Goal: Contribute content: Contribute content

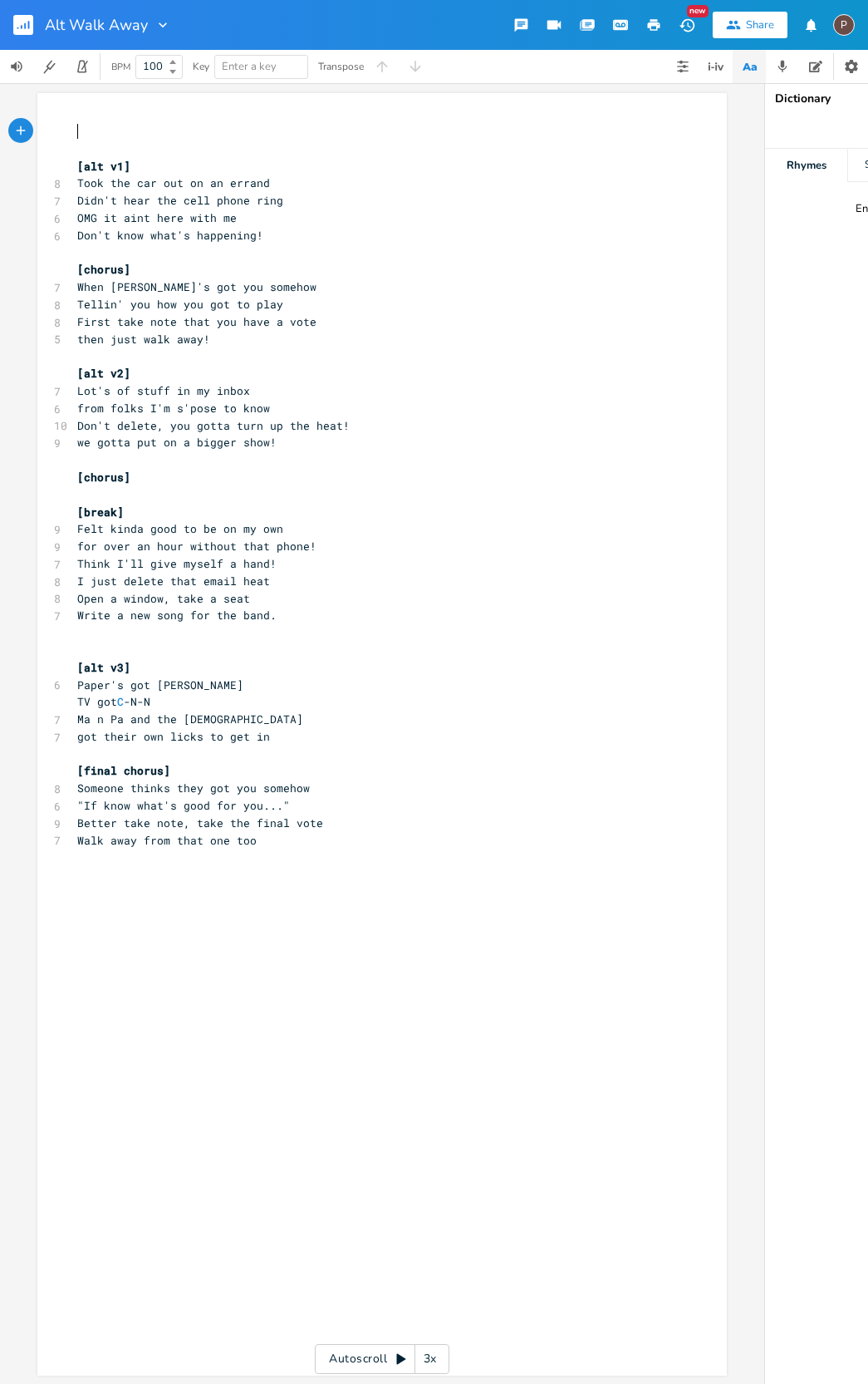
scroll to position [4, 0]
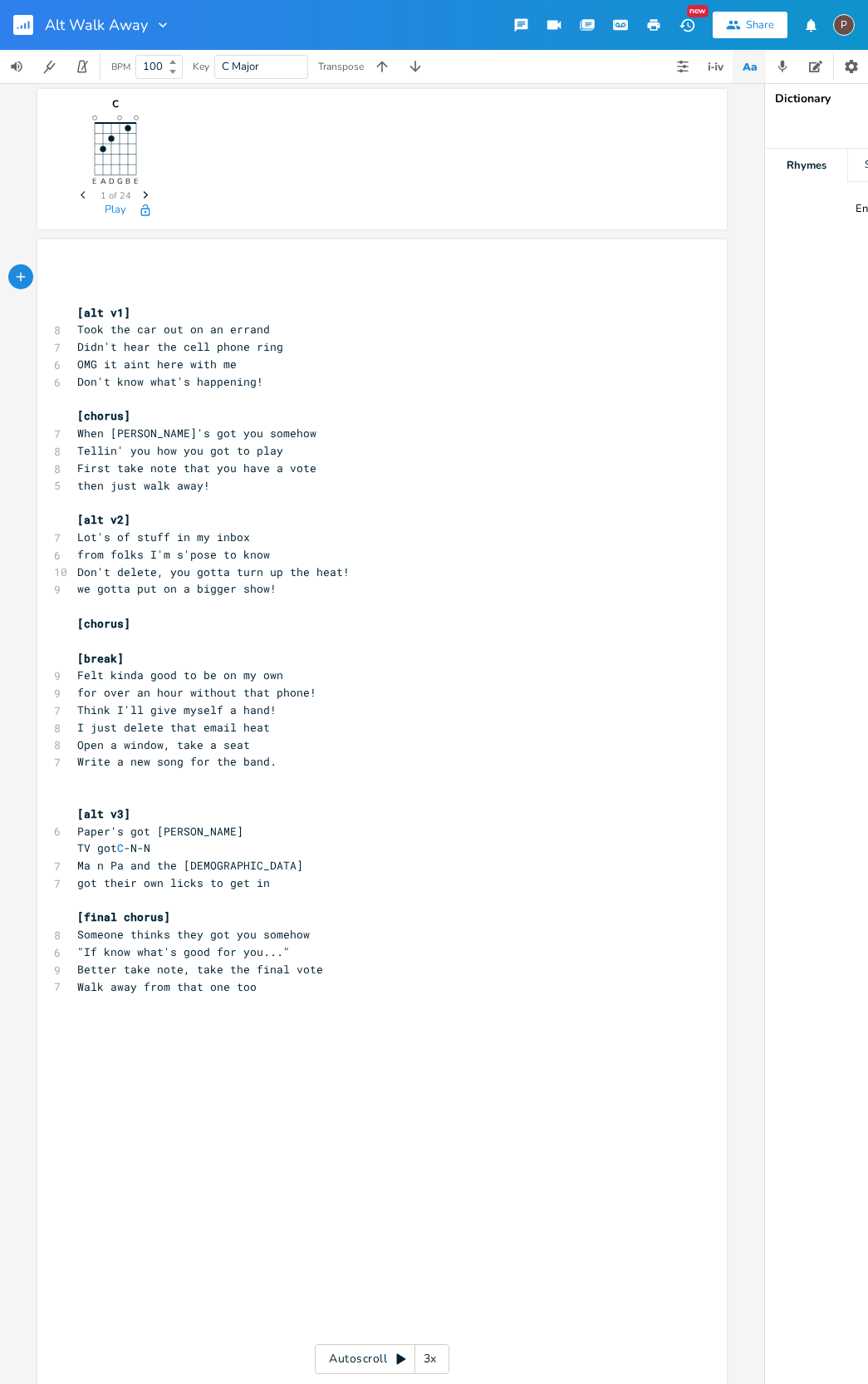
click at [688, 27] on icon "button" at bounding box center [687, 25] width 18 height 18
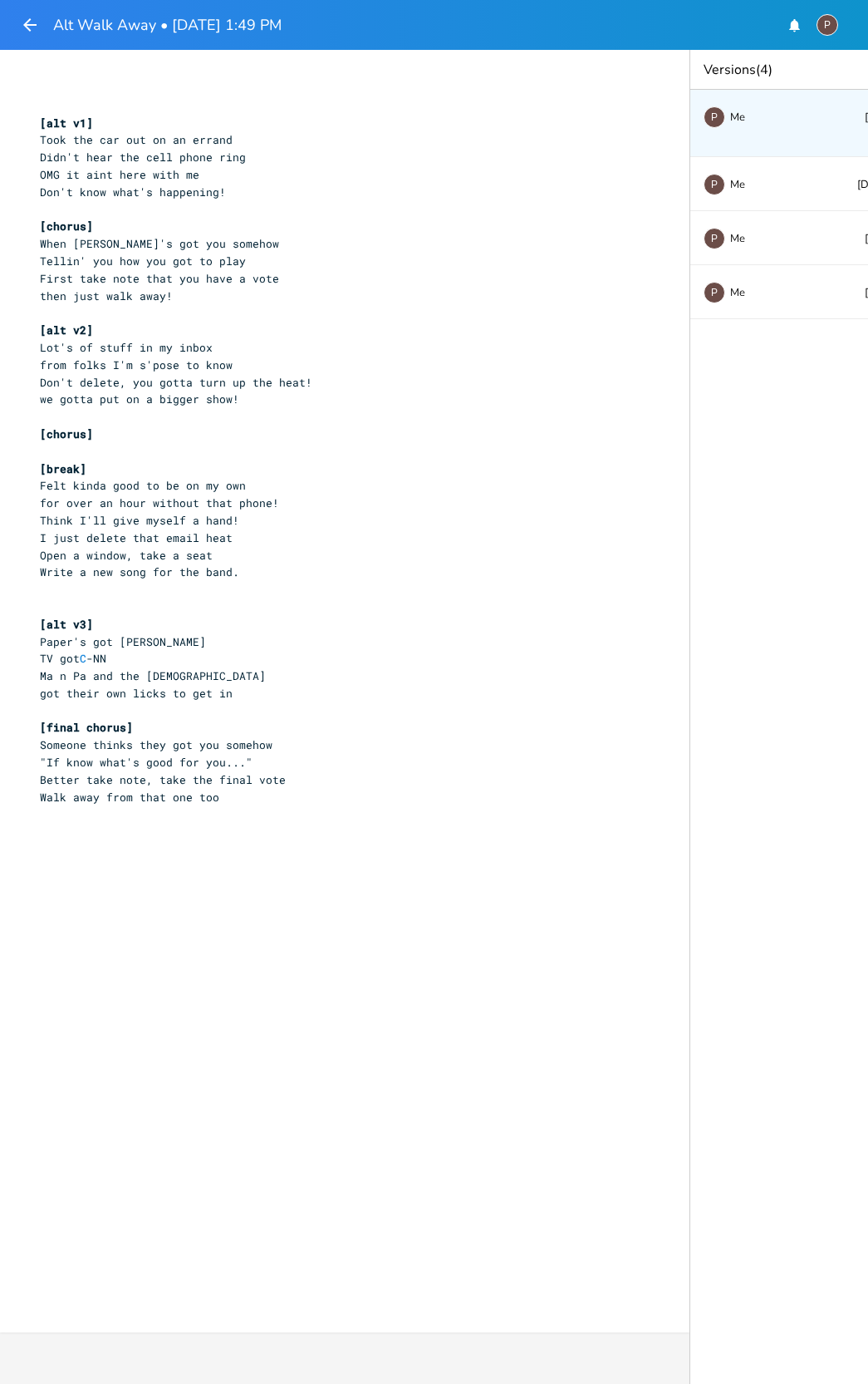
click at [817, 128] on div "P Me [DATE] 1:49 PM Current" at bounding box center [822, 123] width 266 height 68
click at [739, 182] on span "Me" at bounding box center [738, 185] width 15 height 12
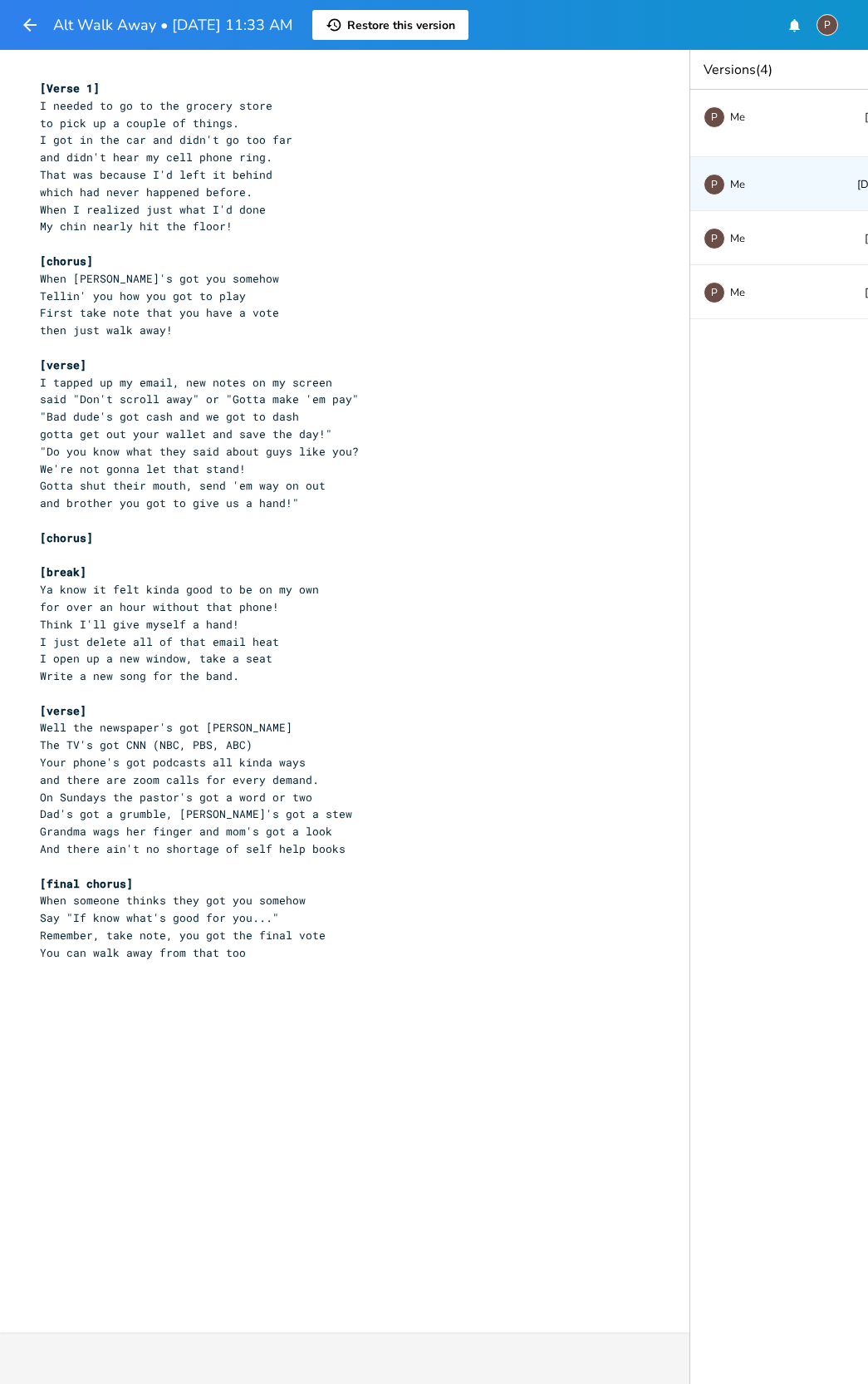
click at [62, 495] on span "and brother you got to give us a hand!"" at bounding box center [169, 503] width 259 height 15
click at [429, 21] on span "Restore this version" at bounding box center [402, 25] width 108 height 16
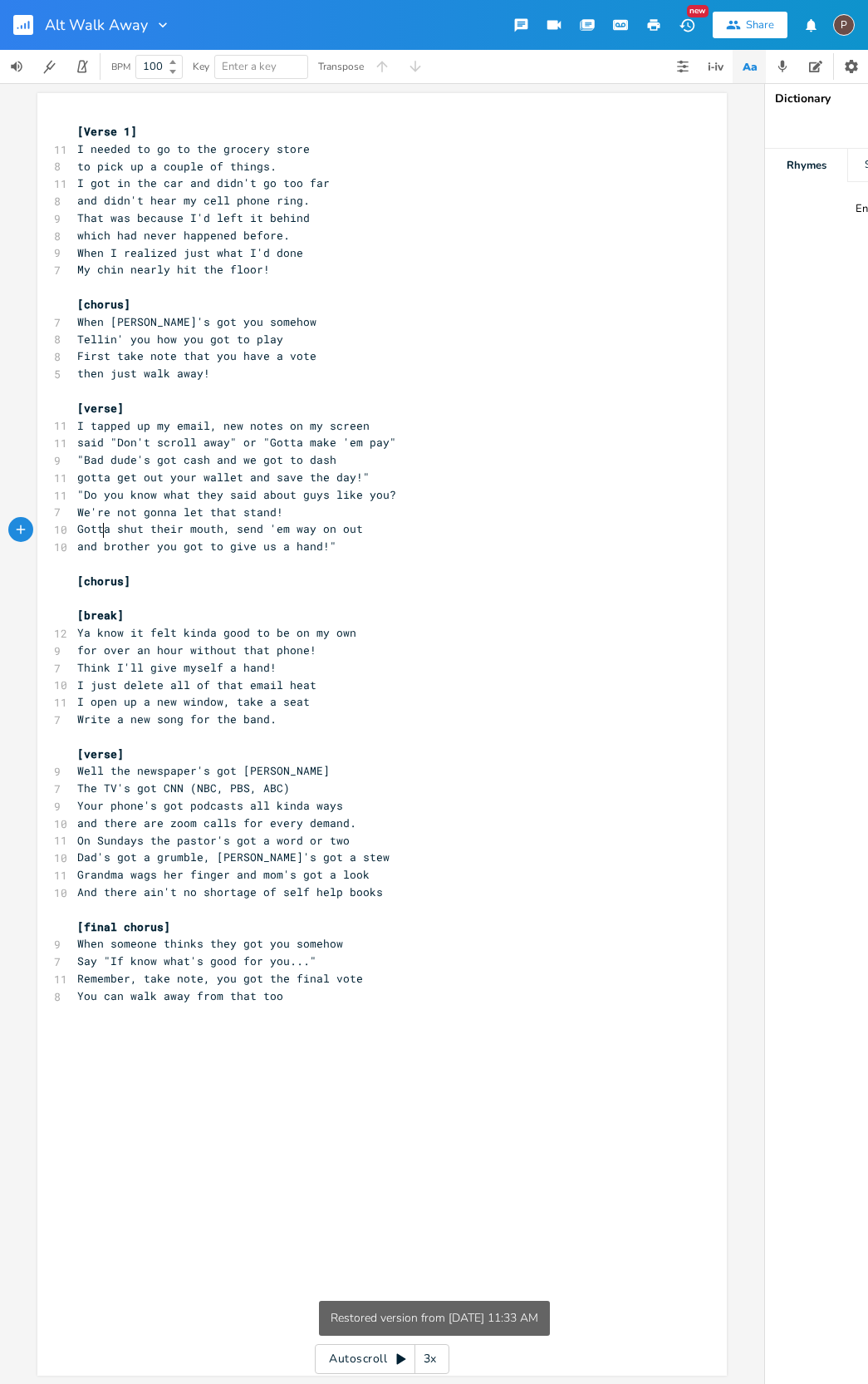
type textarea "b"
drag, startPoint x: 101, startPoint y: 531, endPoint x: 111, endPoint y: 532, distance: 10.0
click at [103, 538] on span "and brother you got to give us a hand!"" at bounding box center [207, 546] width 259 height 15
type textarea "B"
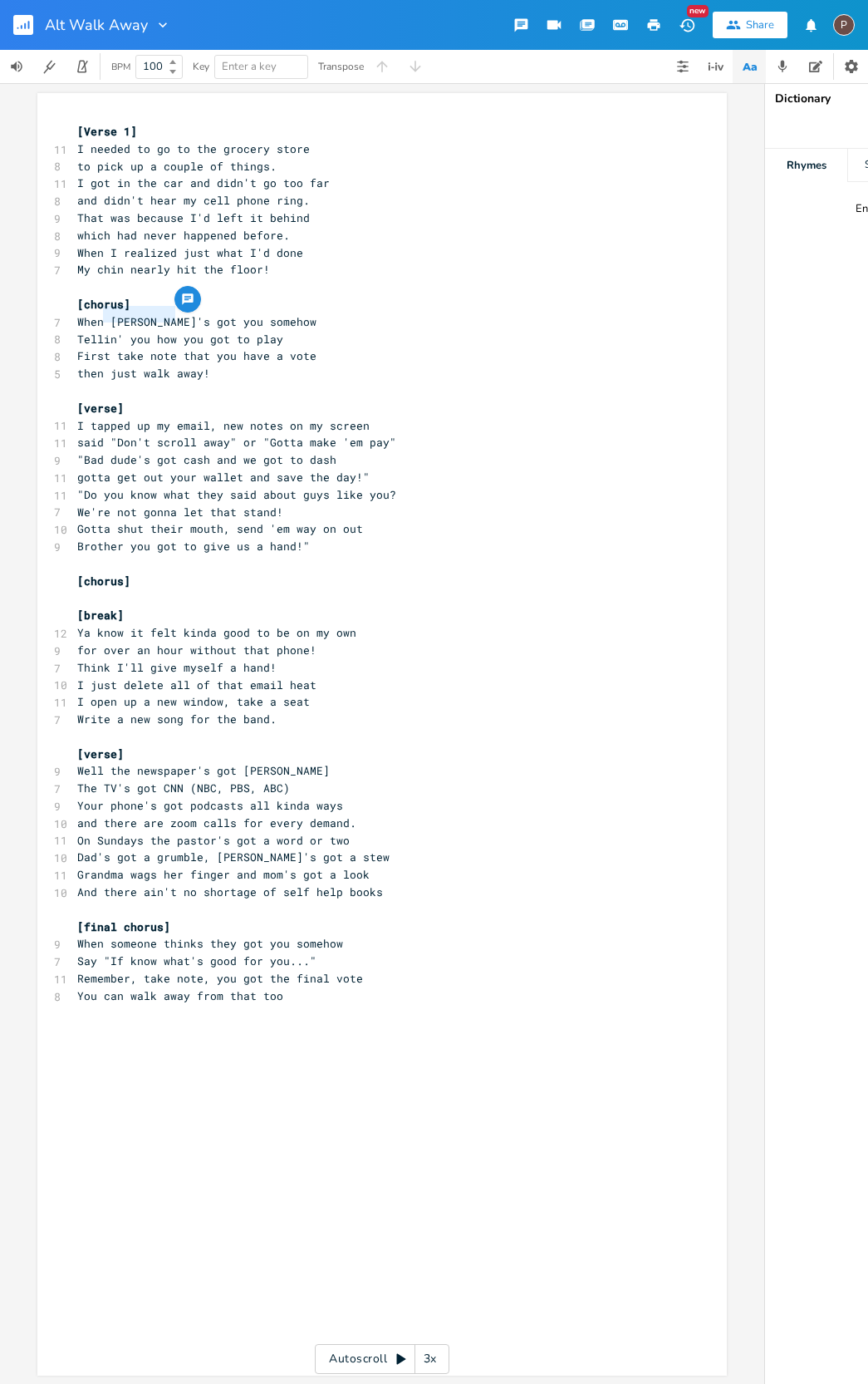
type textarea "n somethin's"
drag, startPoint x: 168, startPoint y: 313, endPoint x: 222, endPoint y: 330, distance: 56.6
click at [94, 314] on span "When [PERSON_NAME]'s got you somehow" at bounding box center [197, 322] width 240 height 15
type textarea "They think they've"
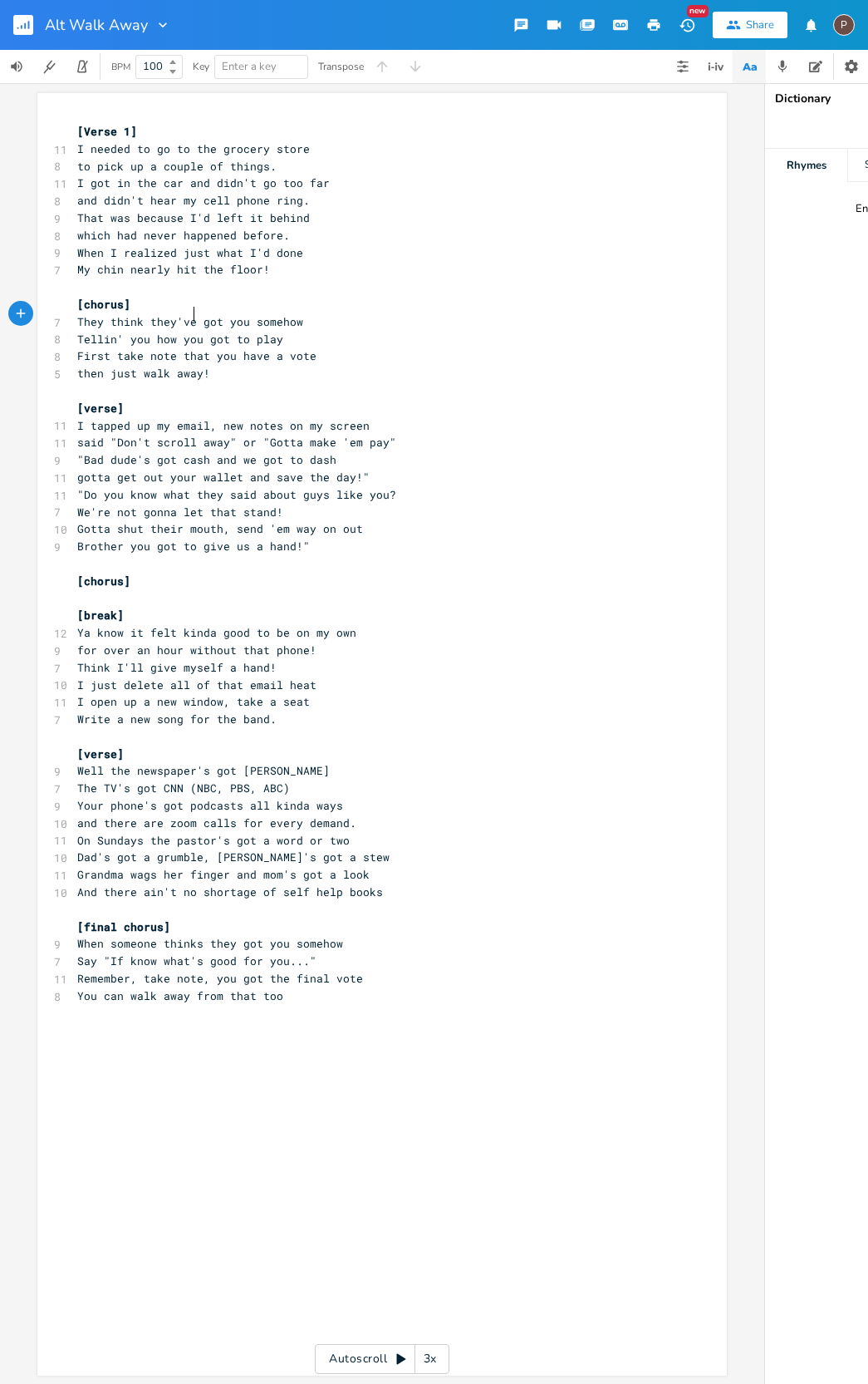
scroll to position [0, 75]
drag, startPoint x: 117, startPoint y: 333, endPoint x: 314, endPoint y: 372, distance: 200.8
click at [117, 333] on span "Tellin' you how you got to play" at bounding box center [181, 339] width 206 height 15
type textarea "YOU"
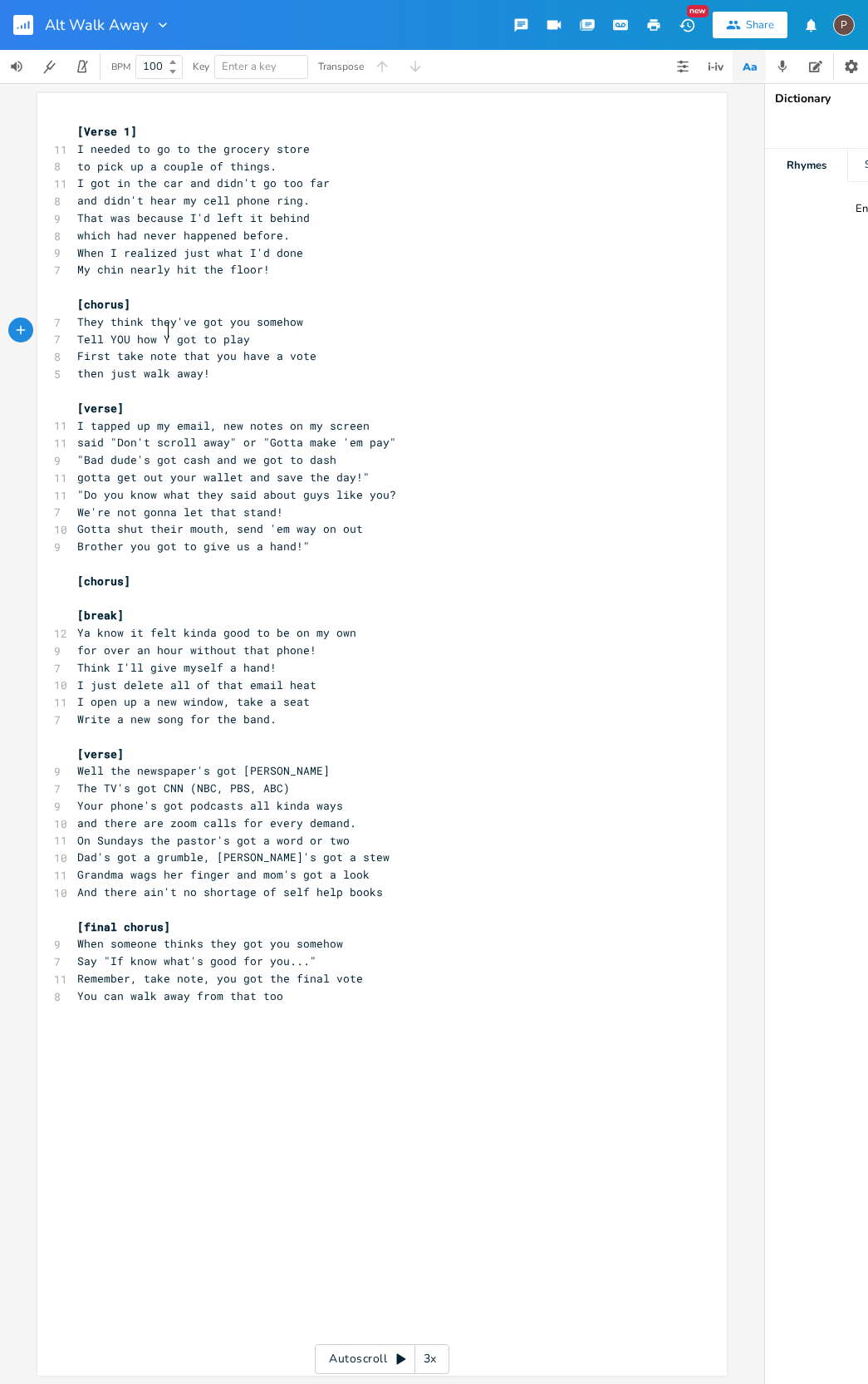
type textarea "YOU"
click at [208, 349] on span "First take note that you have a vote" at bounding box center [197, 356] width 240 height 15
type textarea ","
type textarea "'ve"
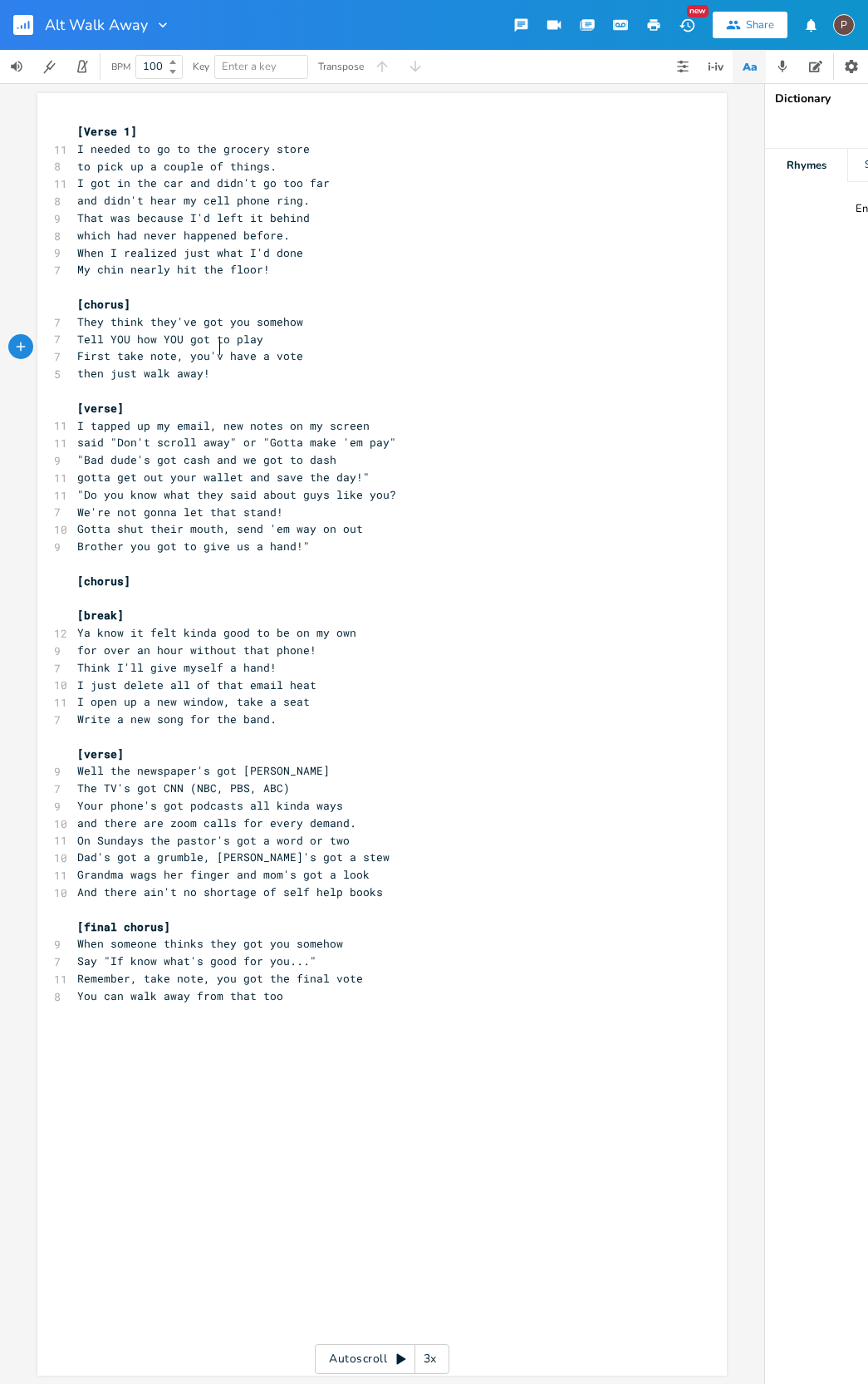
scroll to position [0, 12]
drag, startPoint x: 116, startPoint y: 465, endPoint x: 81, endPoint y: 464, distance: 35.0
click at [78, 469] on span "gotta get out your wallet and save the day!"" at bounding box center [224, 477] width 293 height 15
type textarea "G"
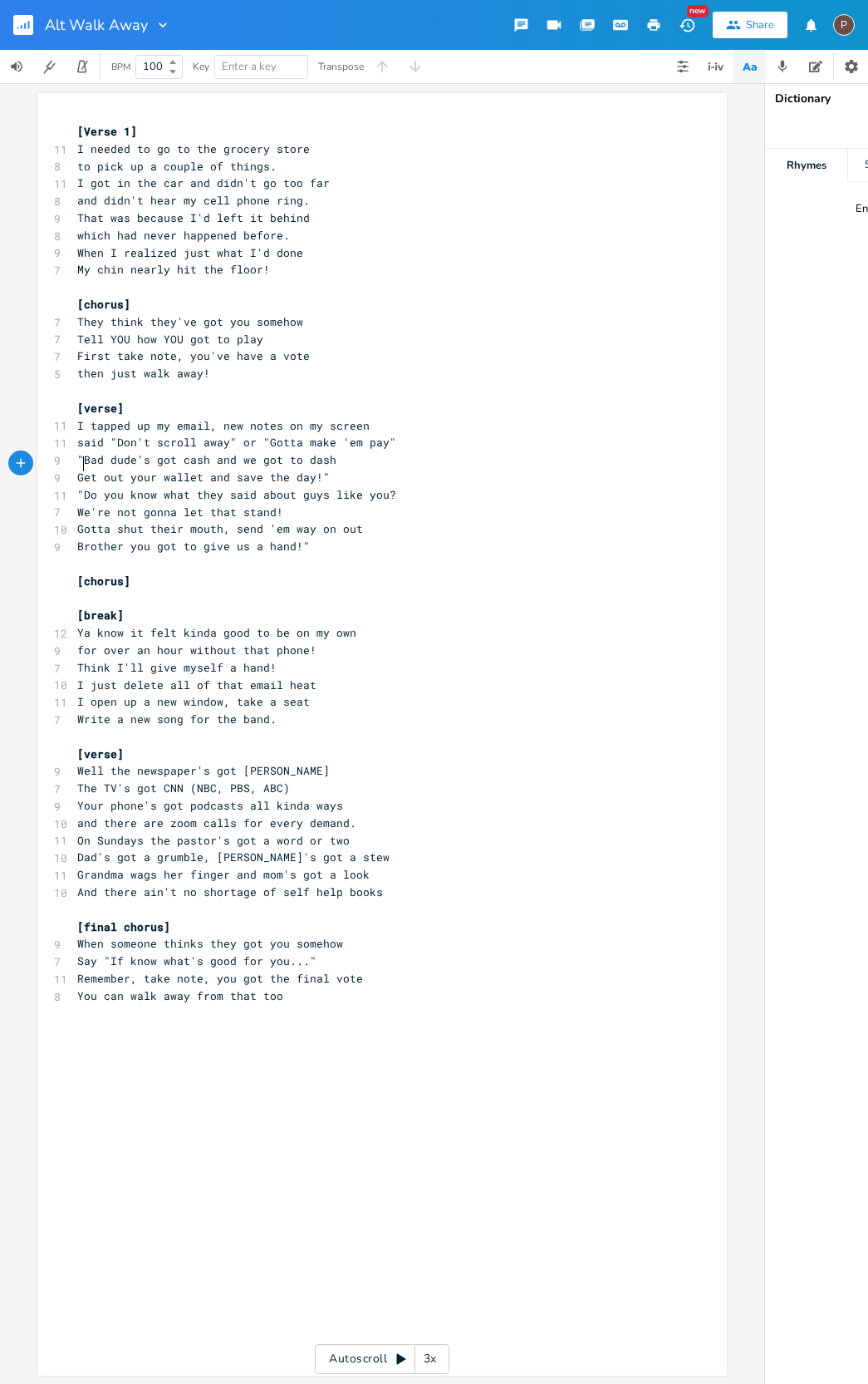
type textarea """
click at [386, 486] on pre ""Do you know what they said about guys like you?" at bounding box center [374, 495] width 600 height 18
type textarea """
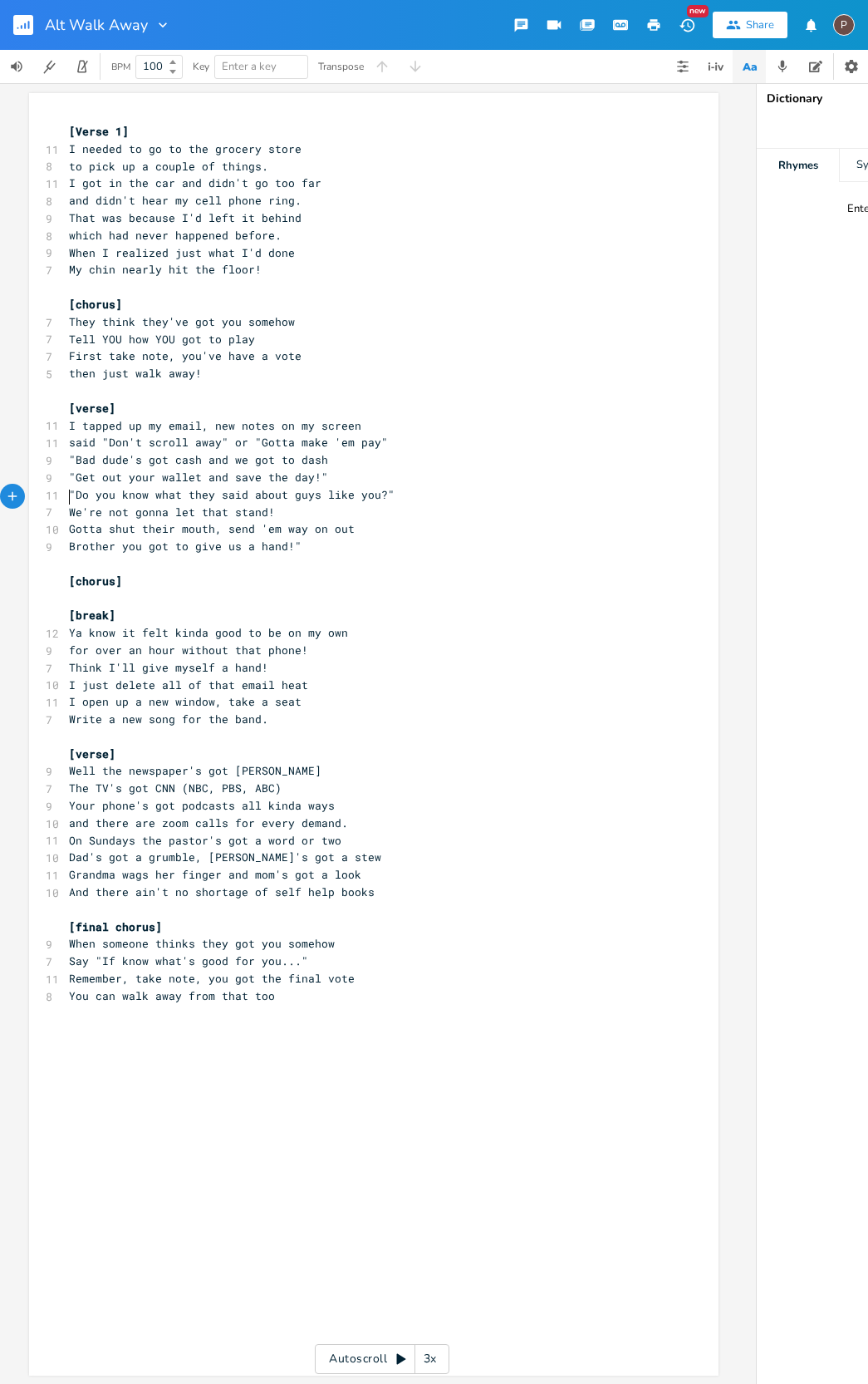
click at [69, 505] on span "We're not gonna let that stand!" at bounding box center [172, 512] width 206 height 15
type textarea """
type textarea "W"
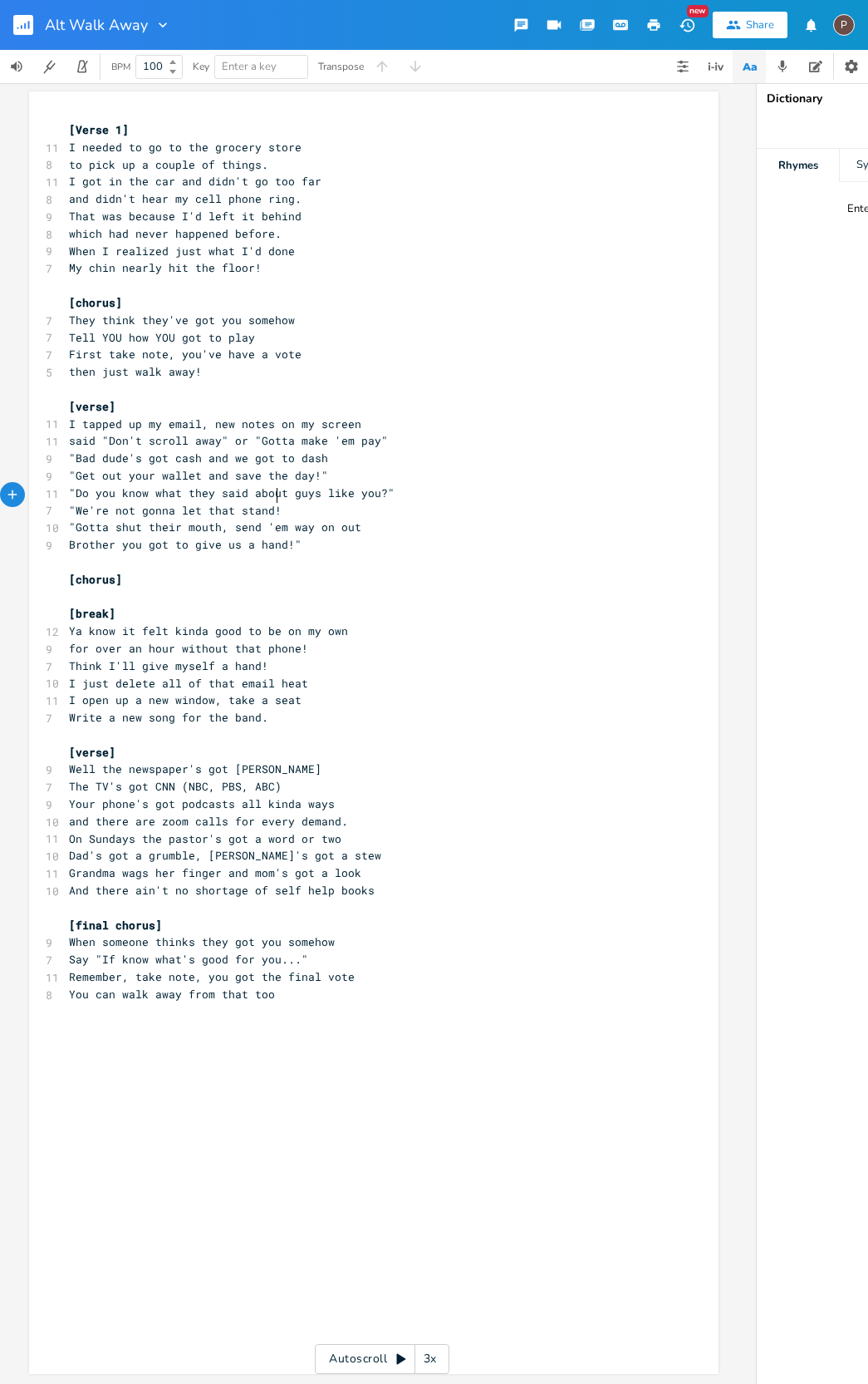
click at [280, 502] on pre ""We're not gonna let that stand!" at bounding box center [365, 511] width 600 height 18
type textarea """
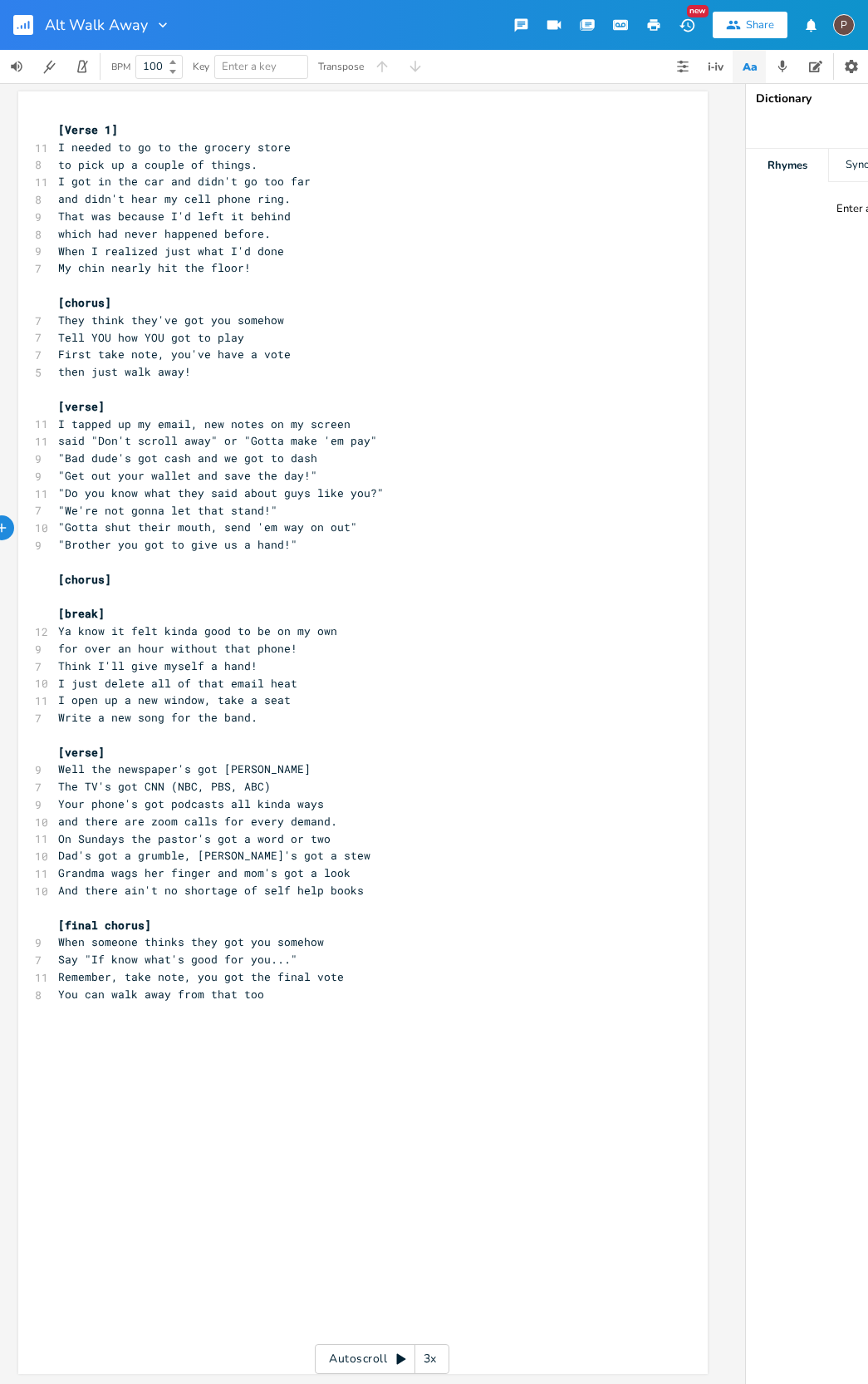
click at [245, 624] on span "Ya know it felt kinda good to be on my own" at bounding box center [197, 631] width 279 height 15
type textarea "ing all"
click at [57, 658] on span "Think I'll give myself a hand!" at bounding box center [157, 666] width 199 height 15
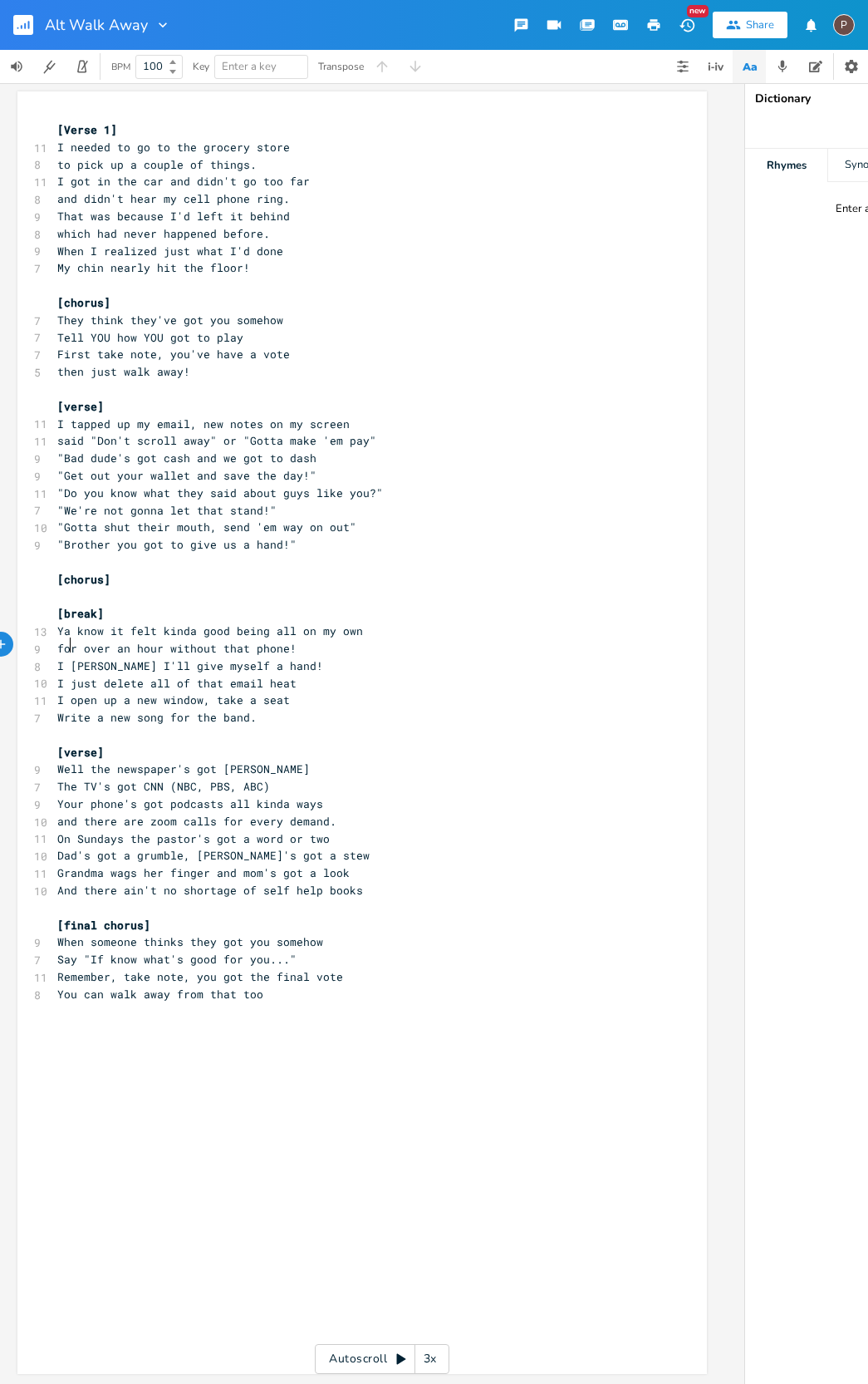
type textarea "I t"
type textarea "out"
type textarea "ght to"
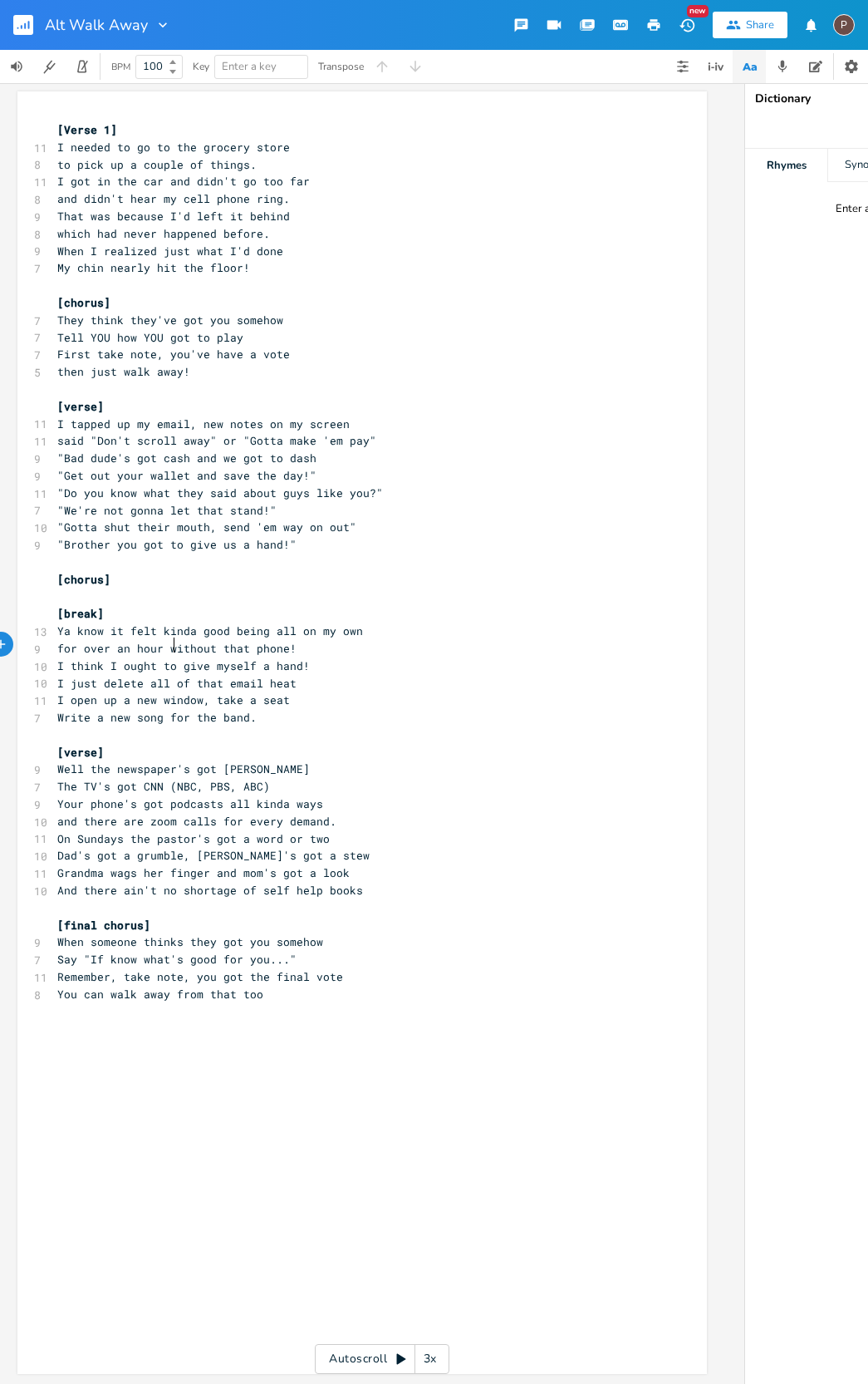
scroll to position [0, 24]
type textarea "D"
type textarea "every bit"
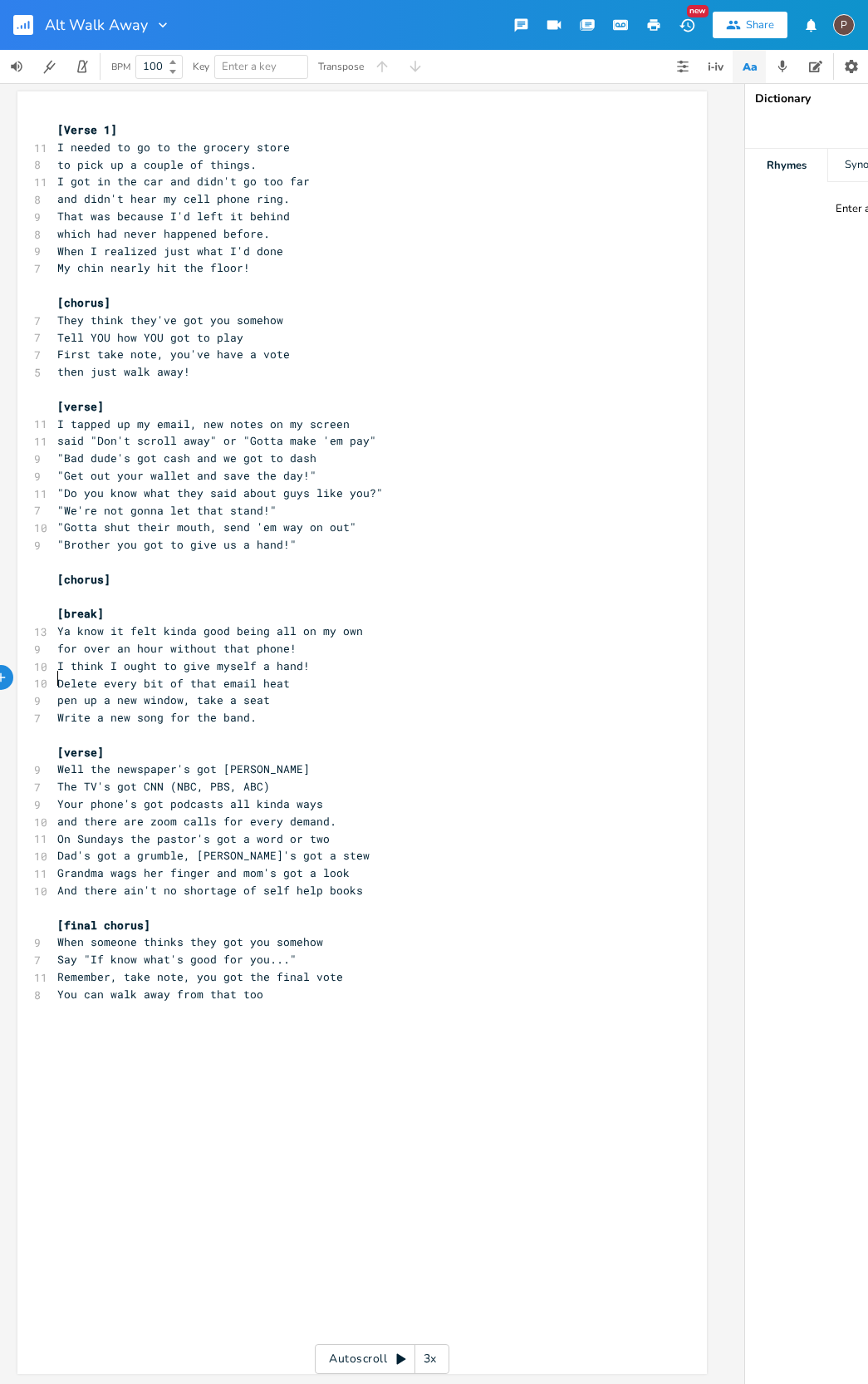
type textarea "O"
drag, startPoint x: 88, startPoint y: 911, endPoint x: 127, endPoint y: 901, distance: 40.3
click at [89, 934] on span "When someone thinks they got you somehow" at bounding box center [190, 942] width 266 height 15
type textarea "S"
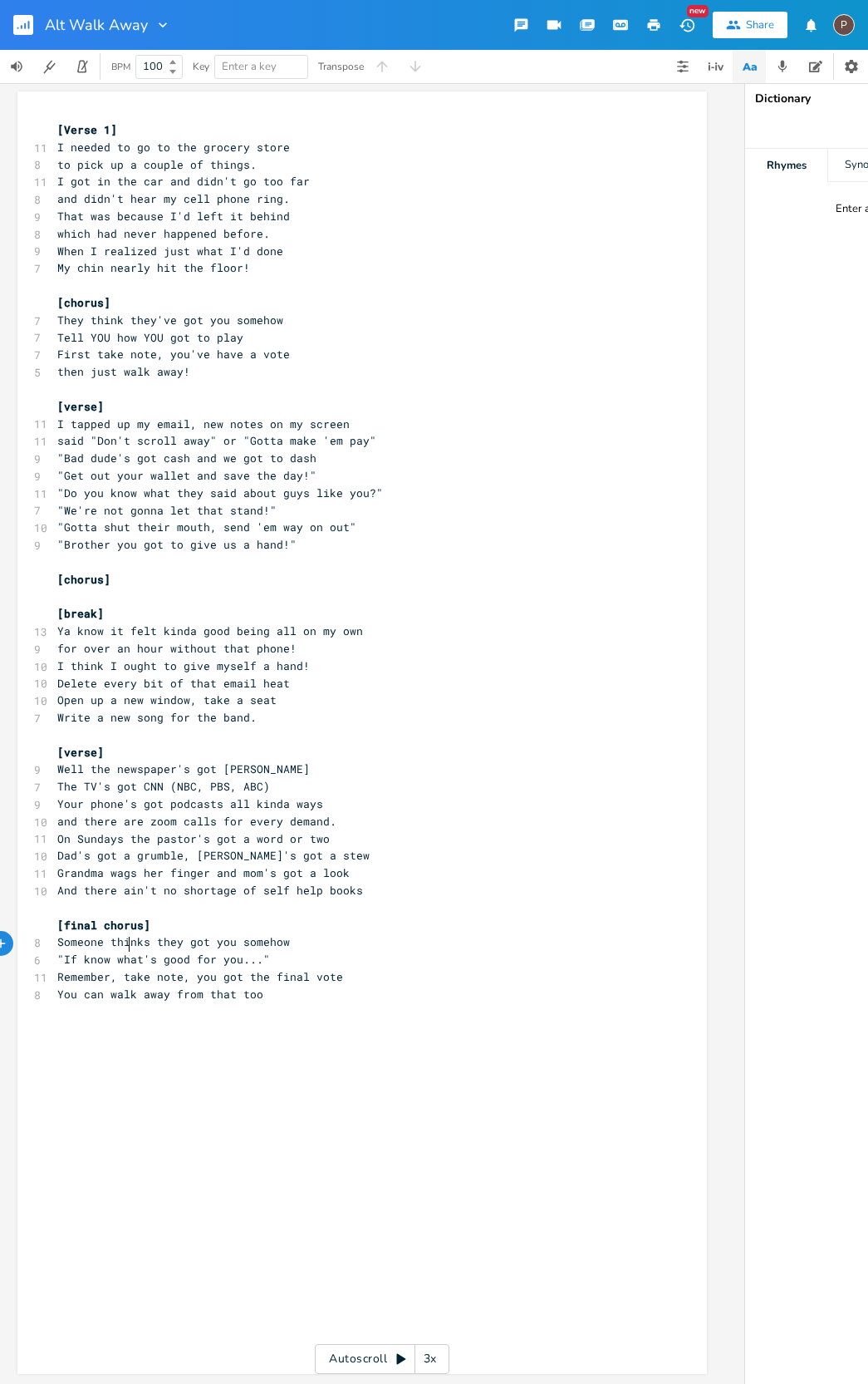
click at [121, 969] on span "Remember, take note, you got the final vote" at bounding box center [200, 976] width 286 height 15
type textarea "T"
type textarea "careful"
click at [28, 25] on icon "button" at bounding box center [29, 25] width 2 height 8
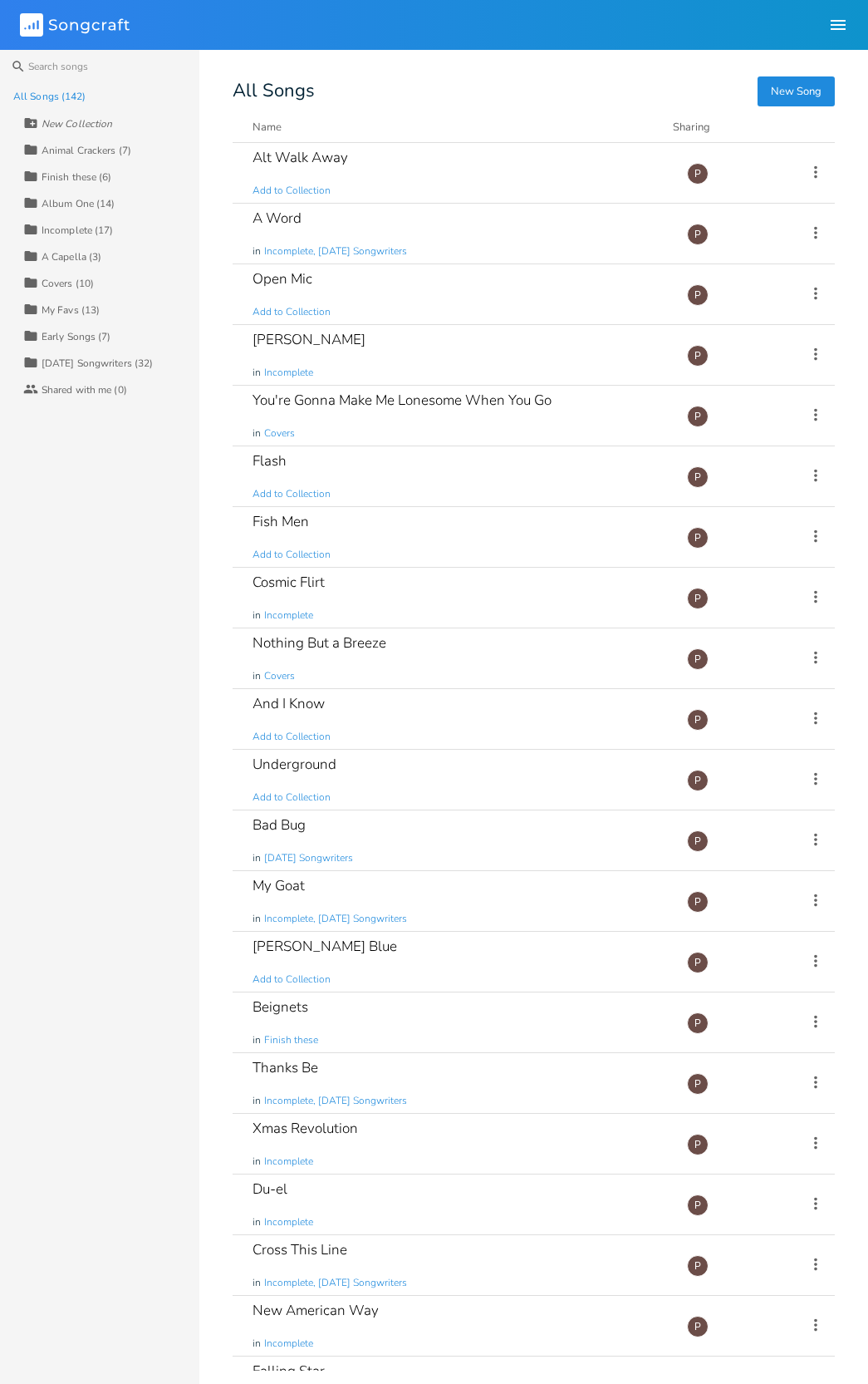
click at [815, 91] on button "New Song" at bounding box center [796, 91] width 78 height 30
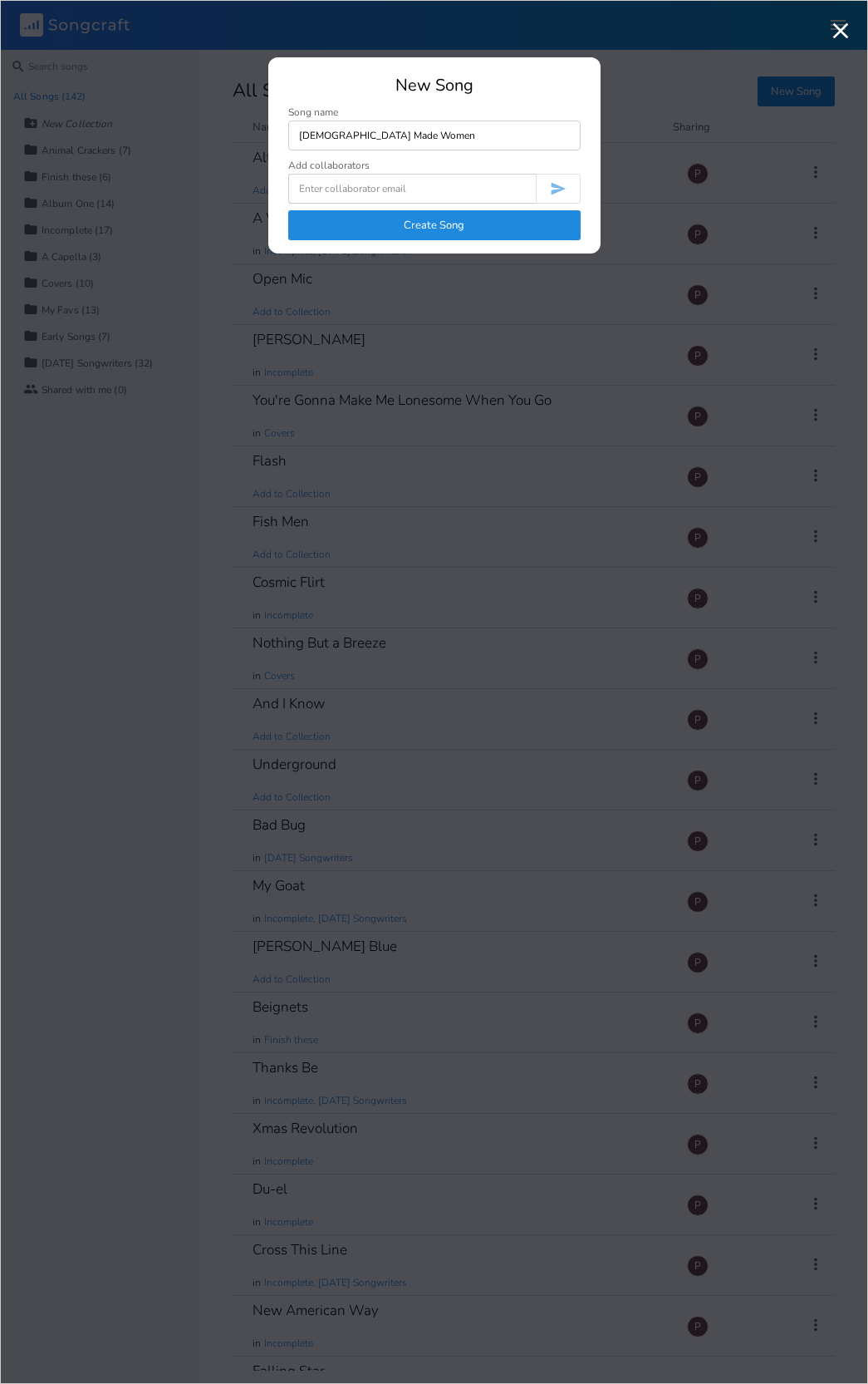
type input "[DEMOGRAPHIC_DATA] Made Women"
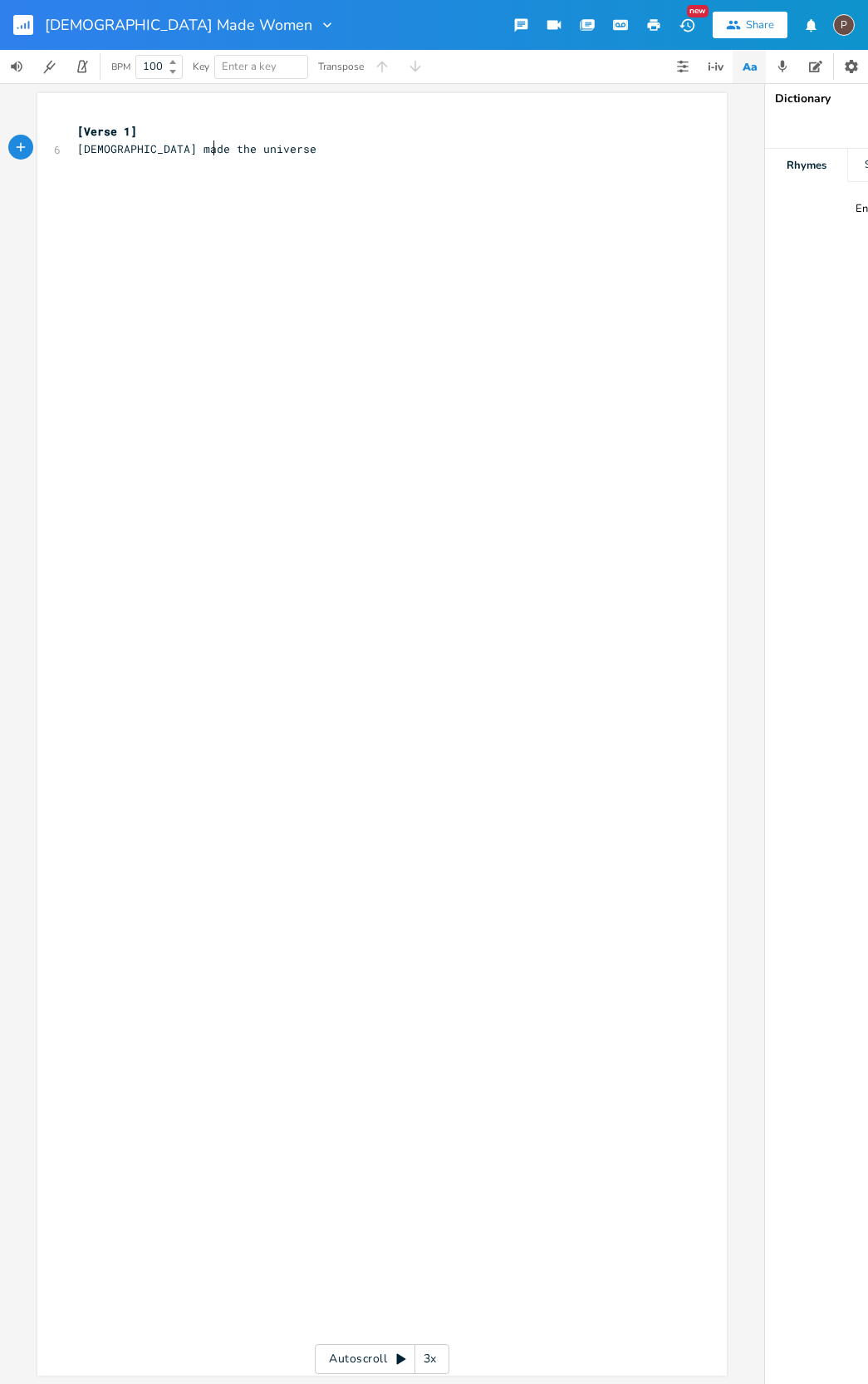
scroll to position [0, 96]
type textarea "[DEMOGRAPHIC_DATA] made the universe 'n thought it was cool"
type textarea "Made a man. in his own"
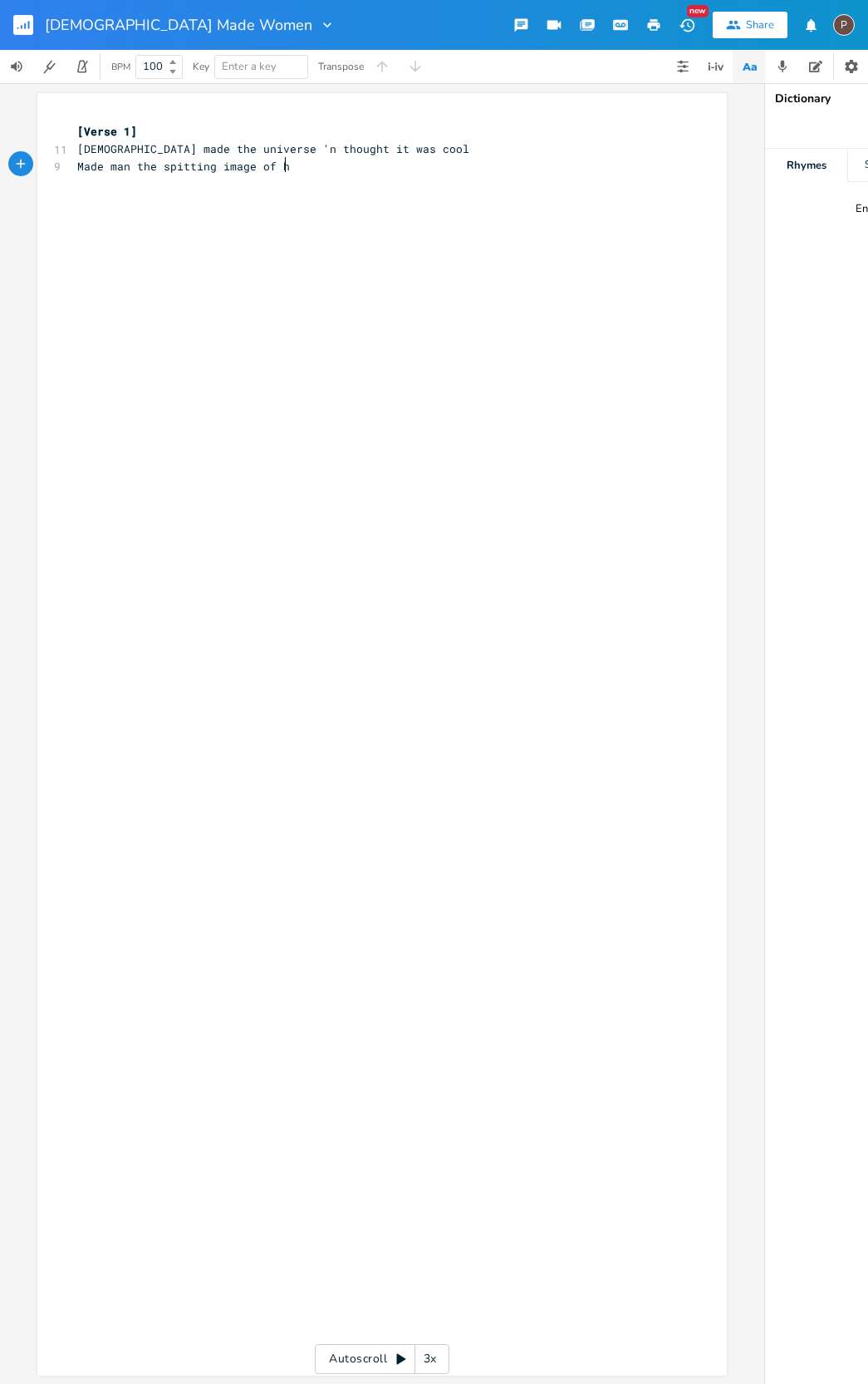
type textarea "man the spitting image of his"
type textarea "mselfThought he was done the man got glum"
drag, startPoint x: 320, startPoint y: 165, endPoint x: 337, endPoint y: 165, distance: 17.0
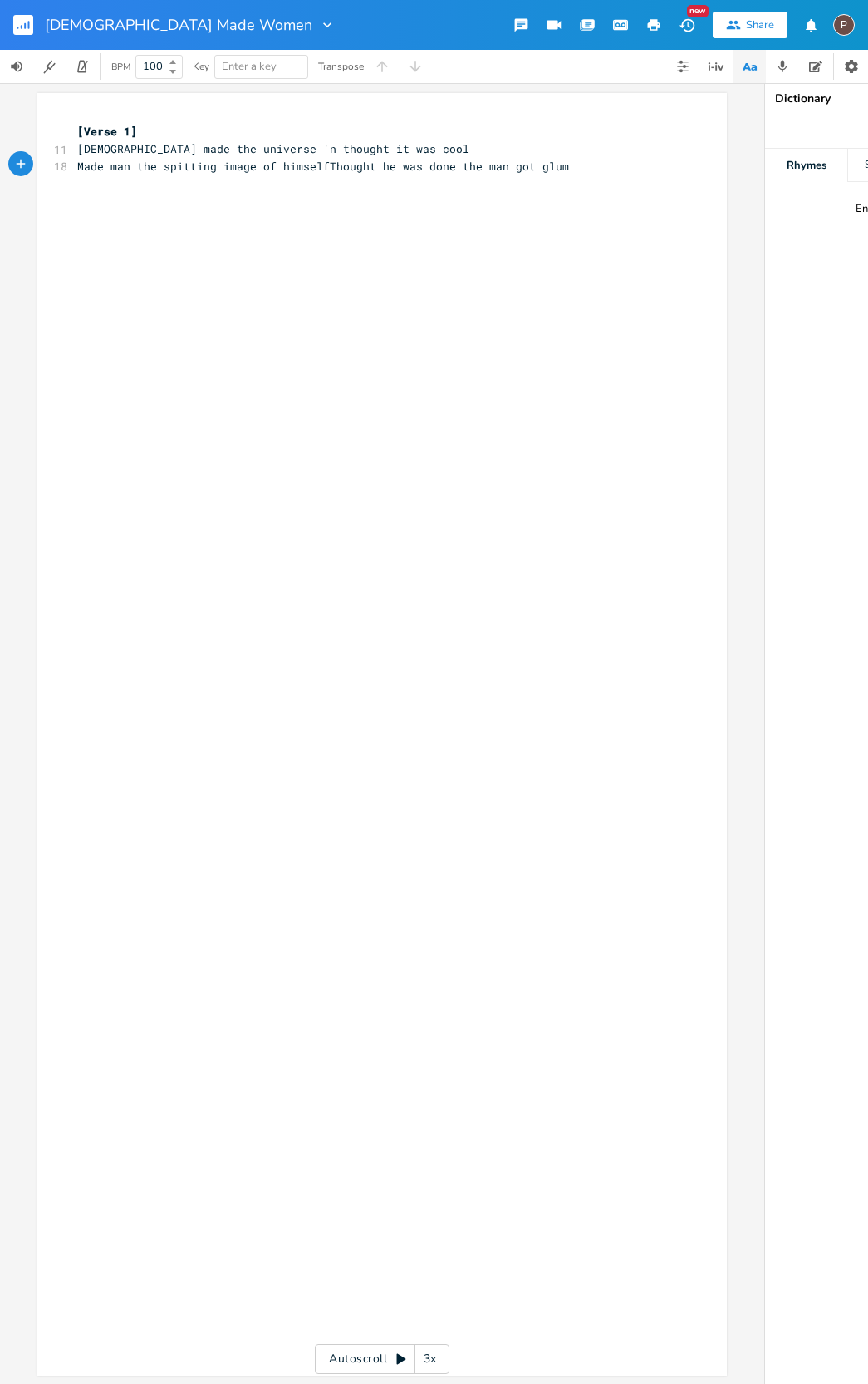
click at [321, 165] on span "Made man the spitting image of himselfThought he was done the man got glum" at bounding box center [323, 166] width 492 height 15
type textarea "Then invented ims"
type textarea "nps"
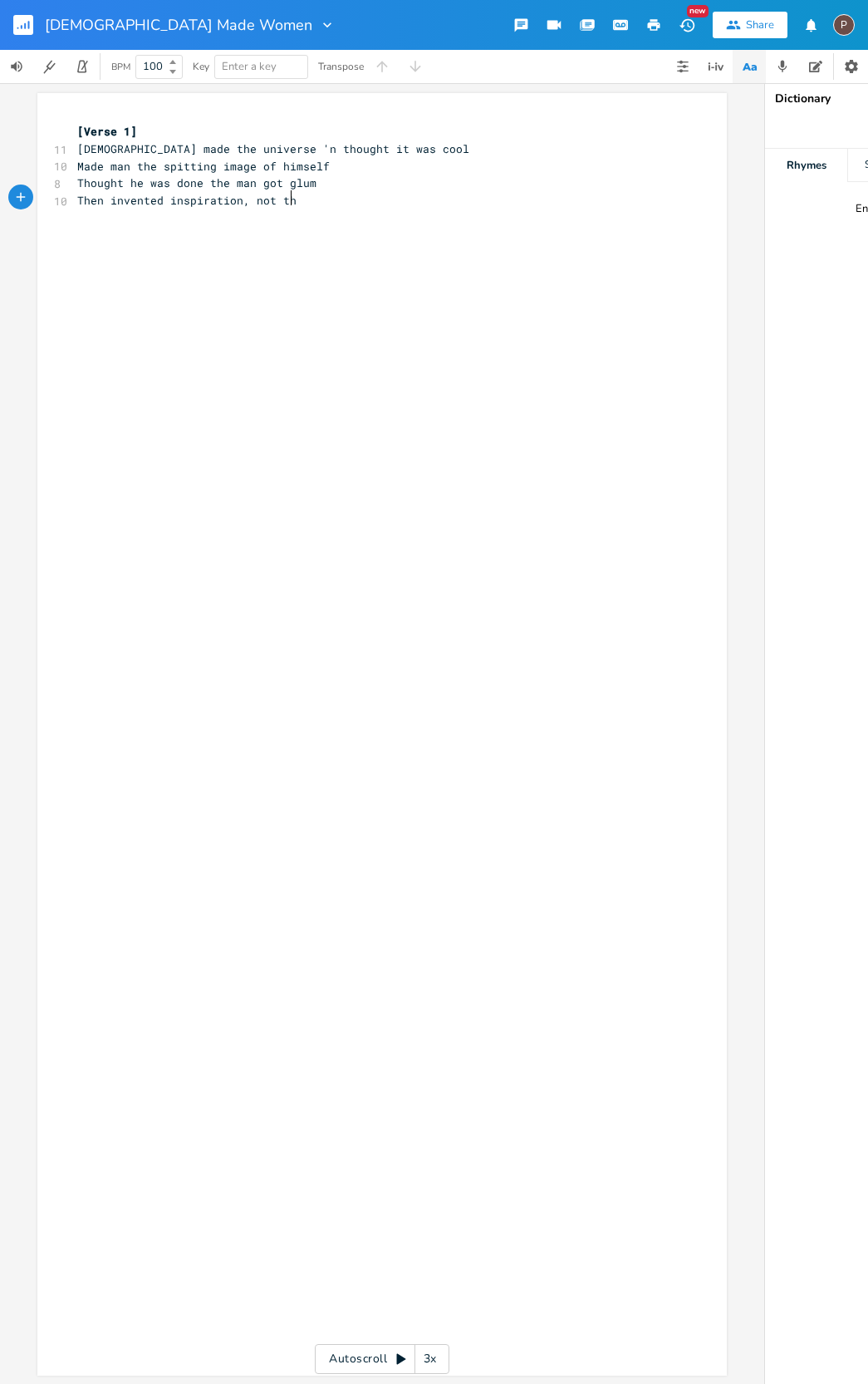
scroll to position [0, 69]
type textarea "spiration, not tha"
type textarea "w that's a plum"
type textarea "Siad"
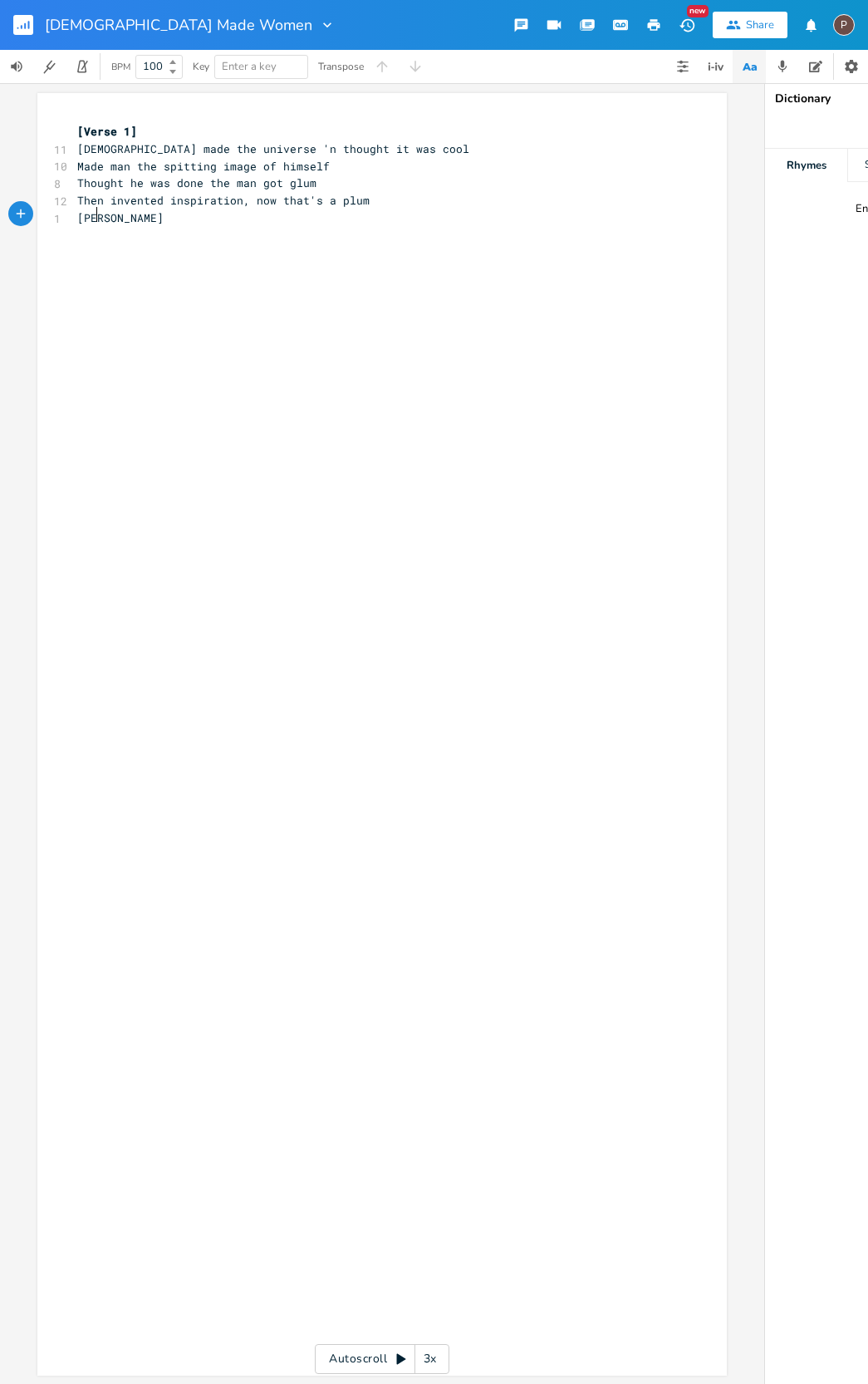
scroll to position [0, 19]
type textarea "aid I can do even better"
type textarea "t"
drag, startPoint x: 203, startPoint y: 181, endPoint x: 246, endPoint y: 194, distance: 44.9
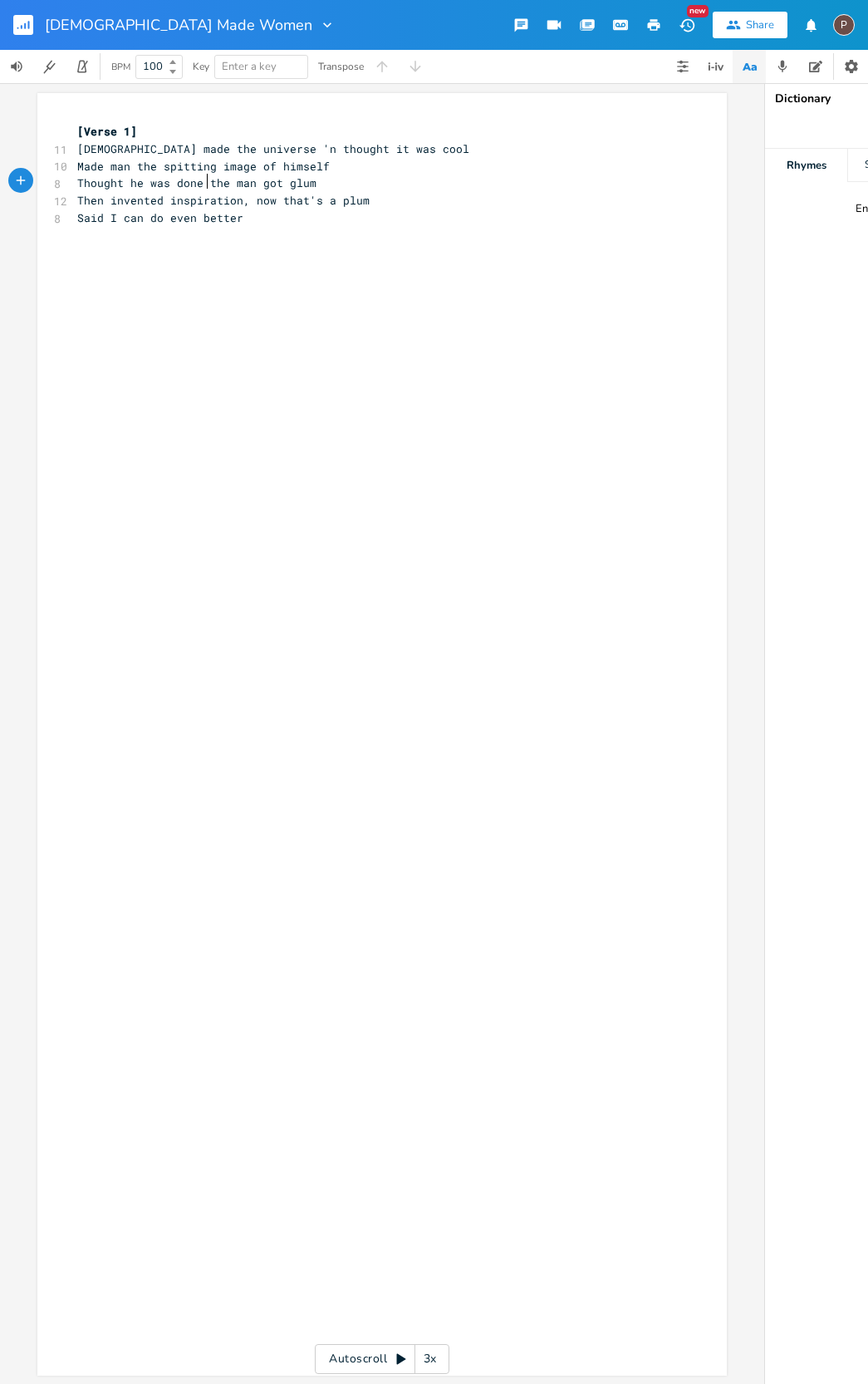
click at [206, 181] on span "Thought he was done the man got glum" at bounding box center [197, 183] width 240 height 15
type textarea "but"
click at [299, 182] on span "Thought he was done but the man got glum" at bounding box center [210, 183] width 266 height 15
type textarea "was"
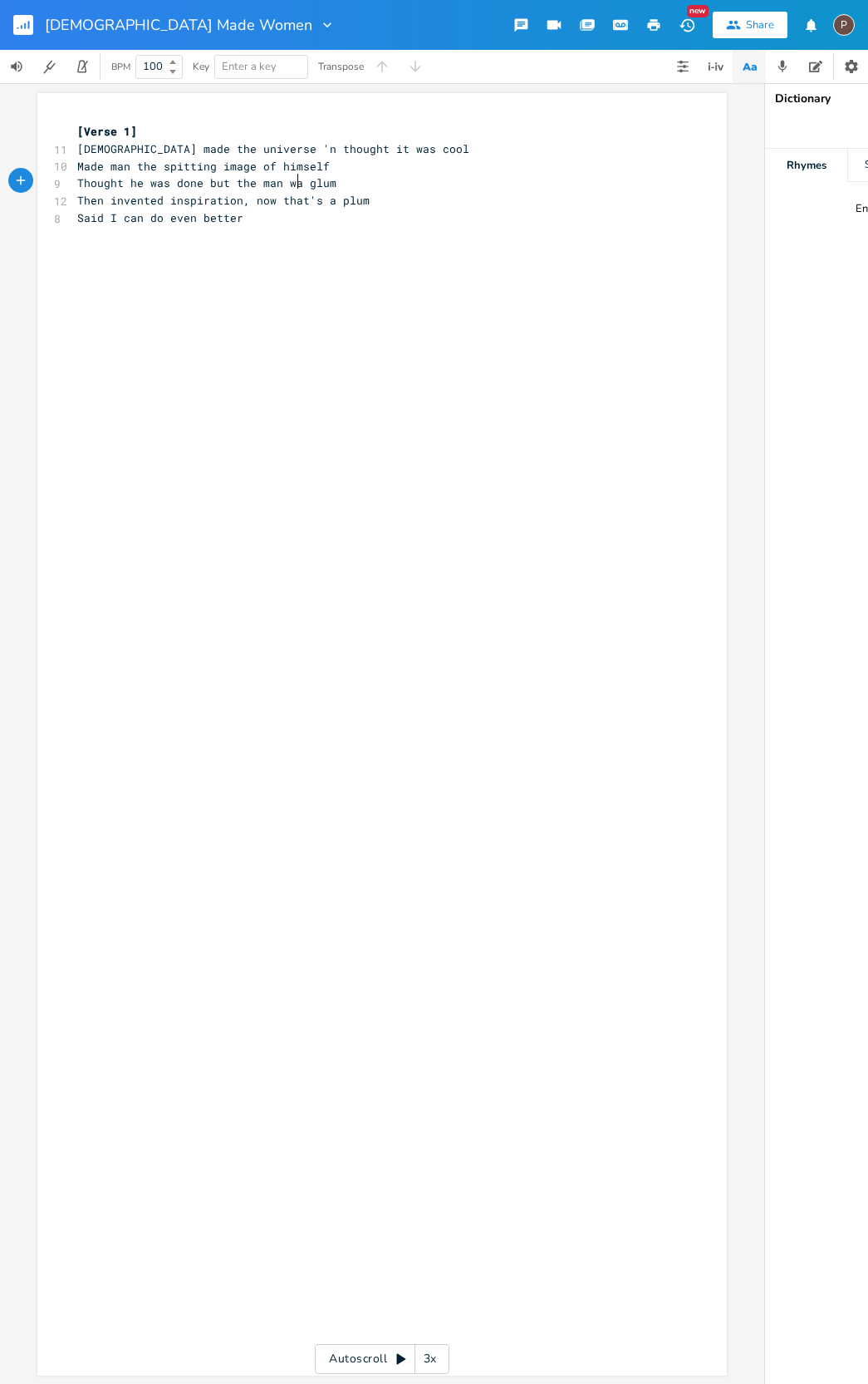
scroll to position [0, 17]
drag, startPoint x: 104, startPoint y: 215, endPoint x: 190, endPoint y: 244, distance: 90.8
click at [104, 215] on span "Said I can do even better" at bounding box center [160, 218] width 166 height 15
type textarea "" the big guy said"
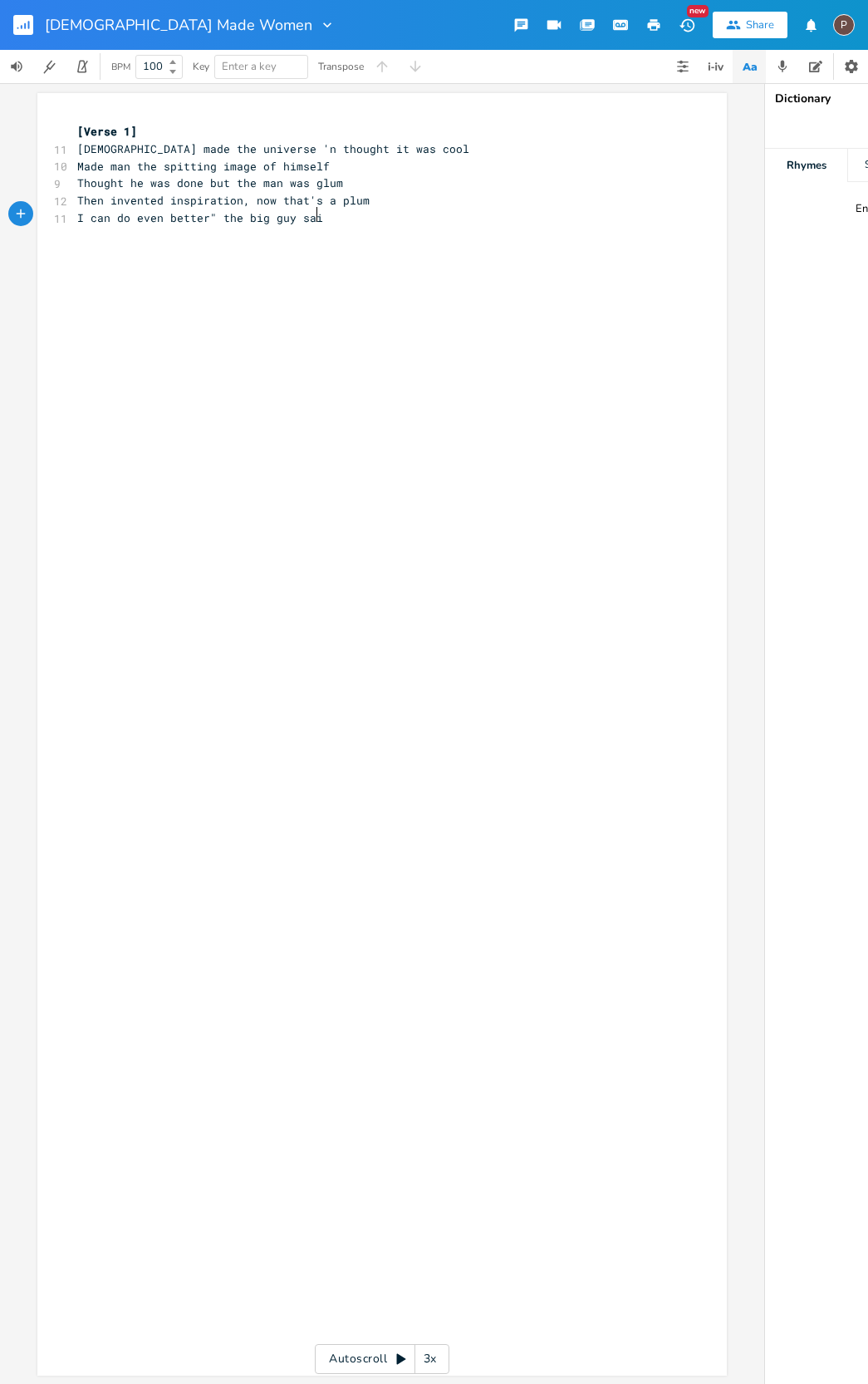
scroll to position [0, 71]
type textarea "So he created woman"
drag, startPoint x: 321, startPoint y: 214, endPoint x: 232, endPoint y: 219, distance: 89.1
click at [216, 214] on pre "I can do even better" the big guy said" at bounding box center [374, 218] width 600 height 18
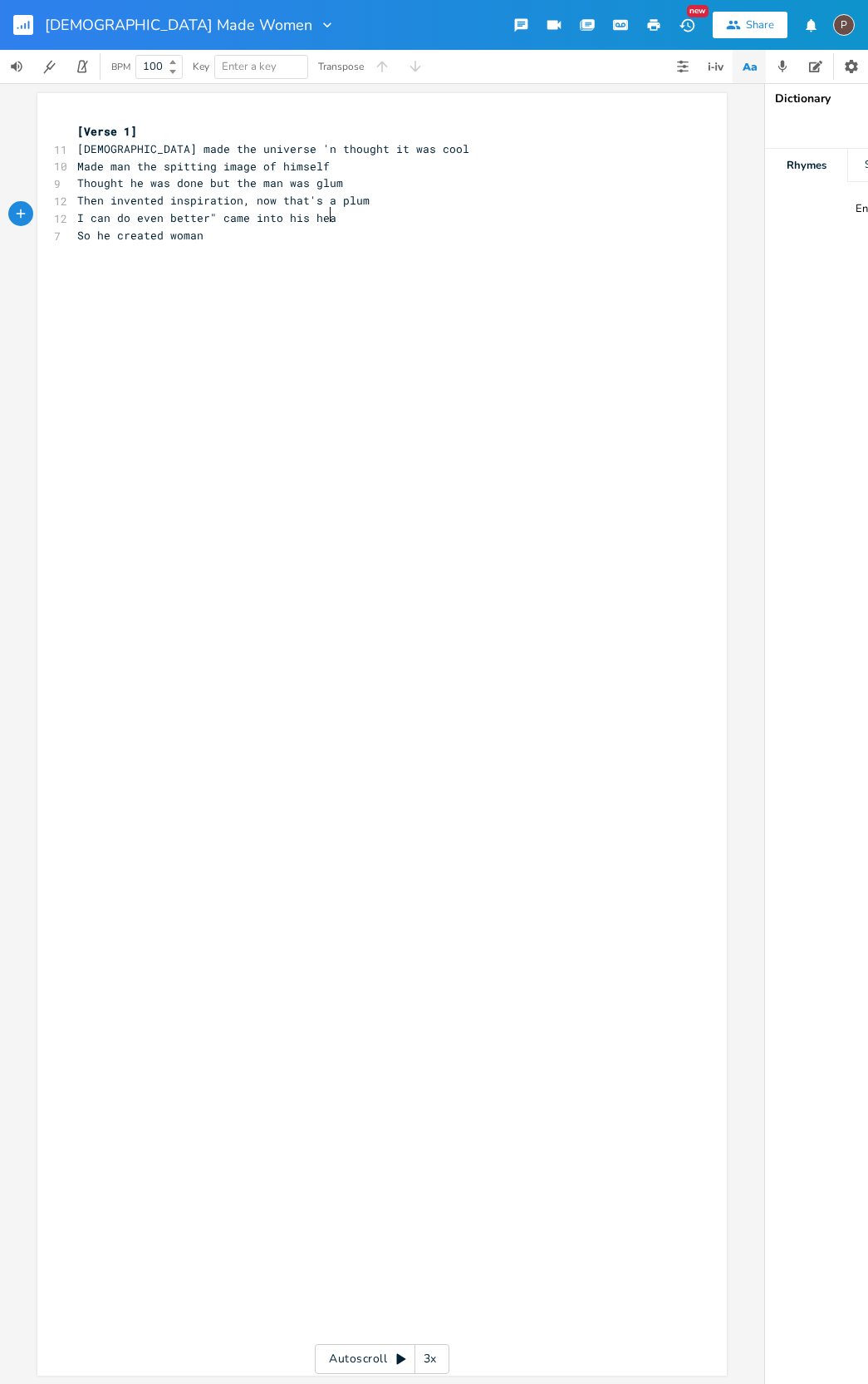
type textarea "came into his head"
type textarea "and the little guy said"
type textarea "'God Damn that's good!""
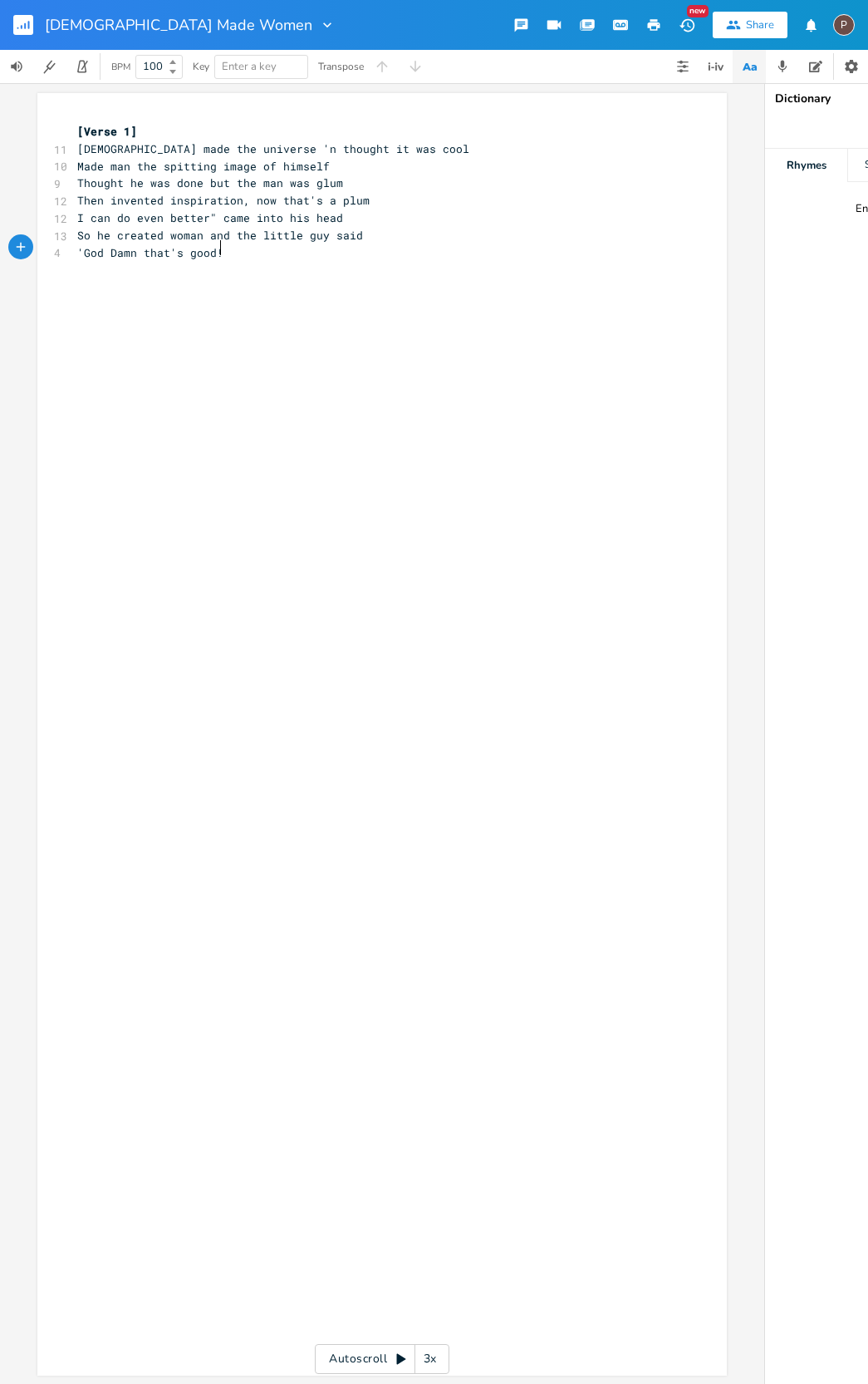
scroll to position [0, 100]
type textarea """
type textarea "My loa"
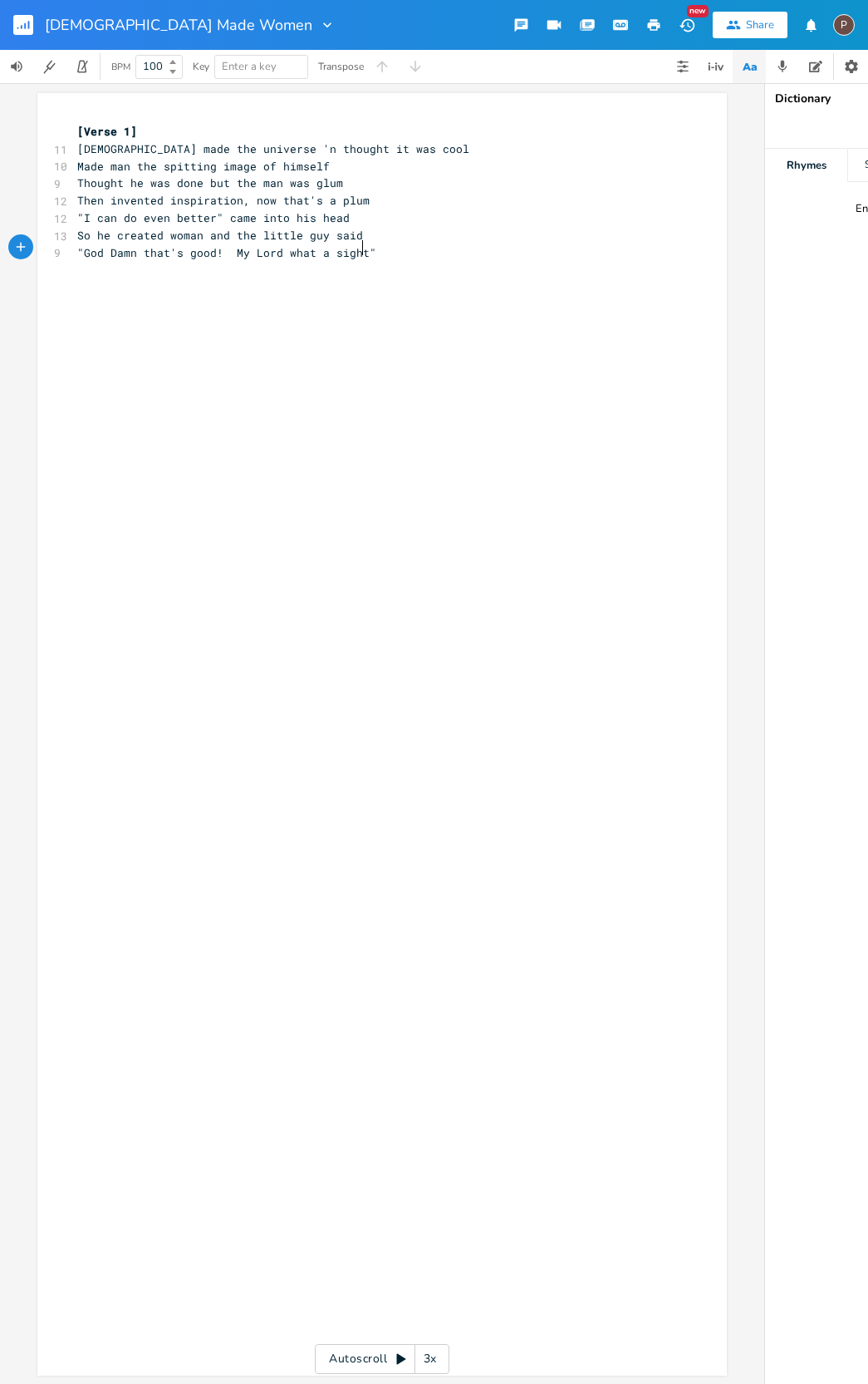
scroll to position [0, 72]
type textarea "Lord what a sight."
type textarea "The big guy said "Think you got that right."
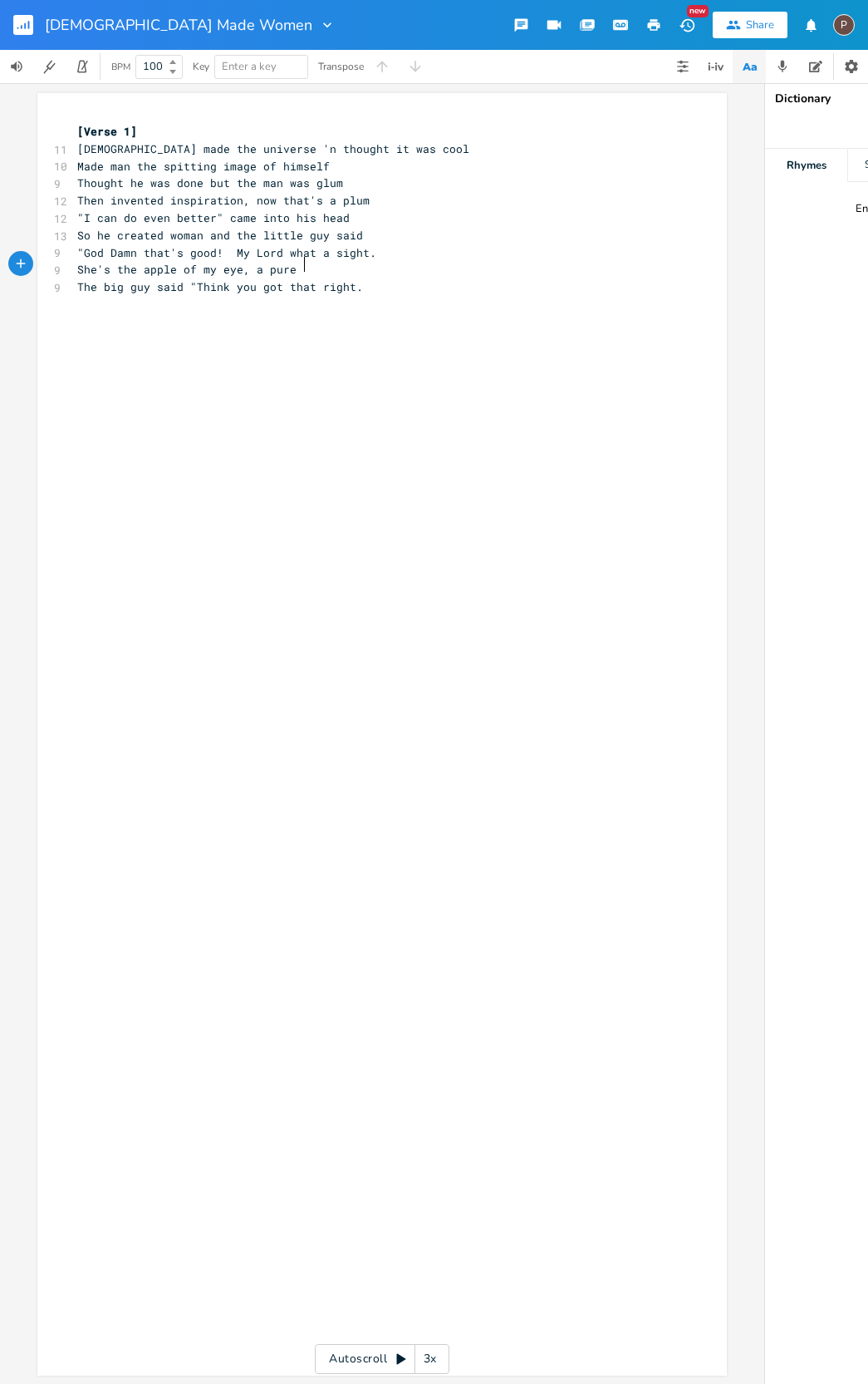
type textarea "She's the apple of my eye, a pure e"
type textarea "delight.""
type textarea """
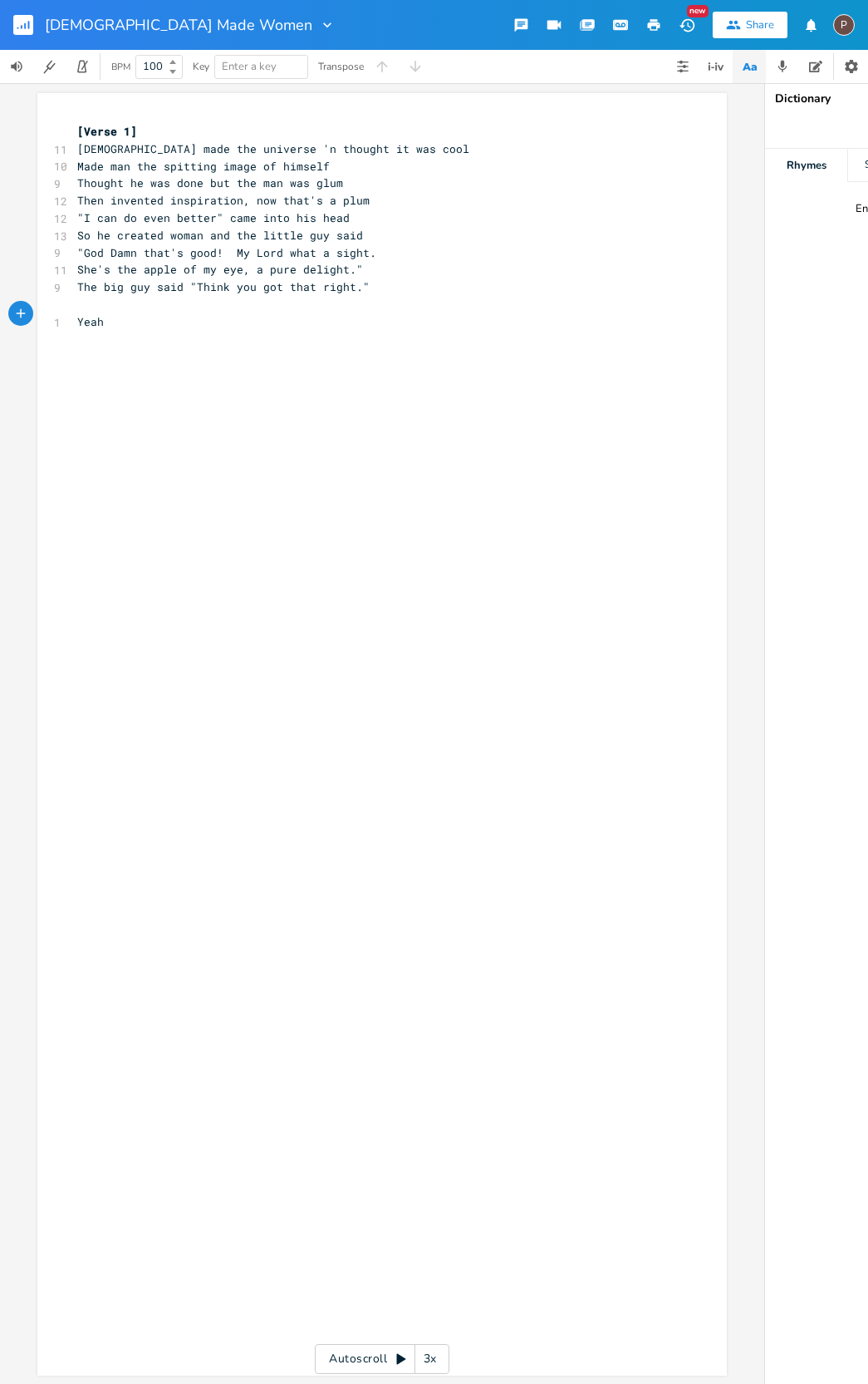
scroll to position [0, 31]
type textarea "Yeah Woman was the pinnacle of creation"
type textarea "After that, nothing n"
type textarea "better got done"
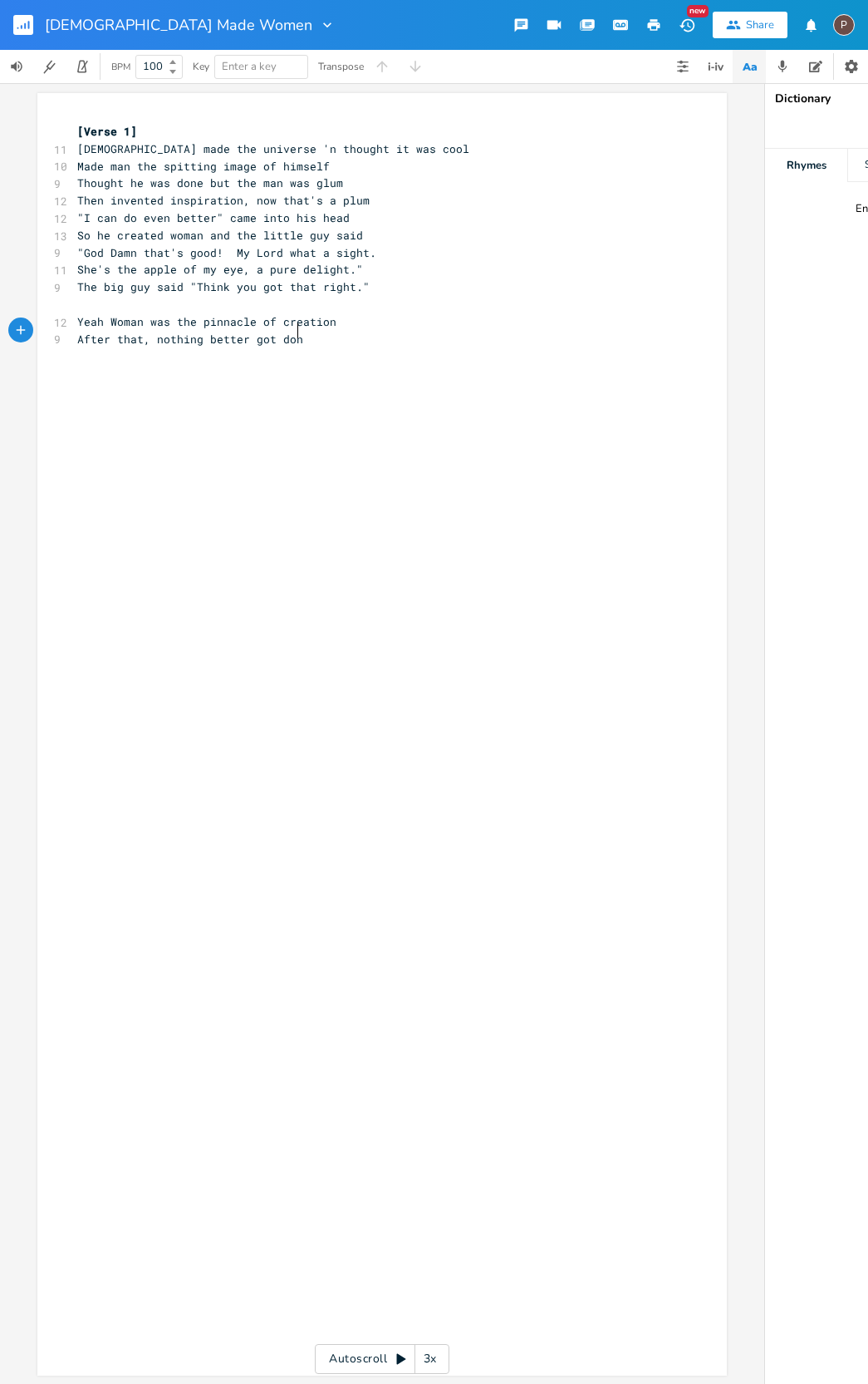
scroll to position [0, 63]
type textarea "Oh woman"
type textarea "Woman"
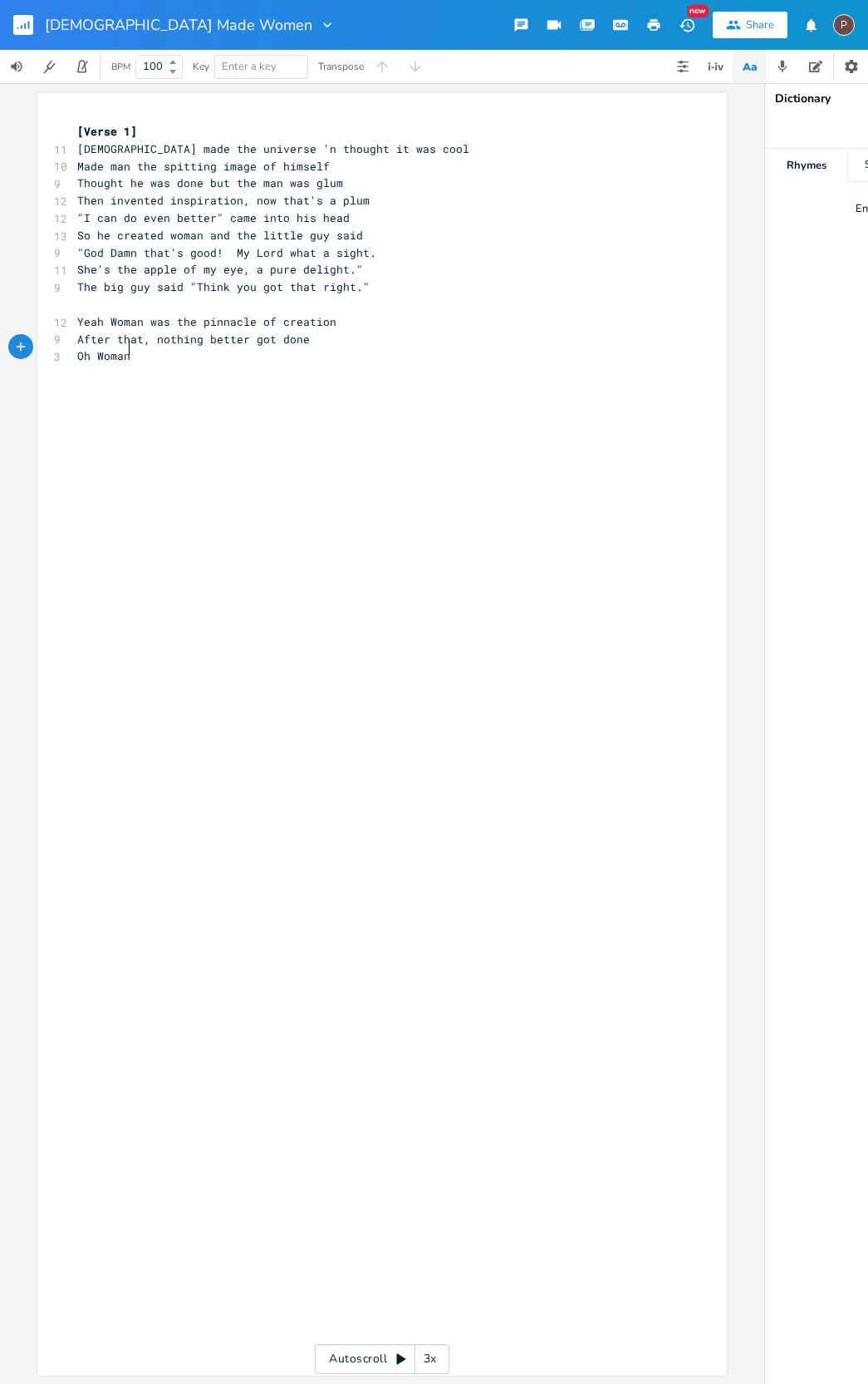
click at [350, 263] on span "She's the apple of my eye, a pure delight."" at bounding box center [220, 269] width 286 height 15
type textarea "!"
click at [186, 352] on pre "Oh Woman" at bounding box center [374, 356] width 600 height 18
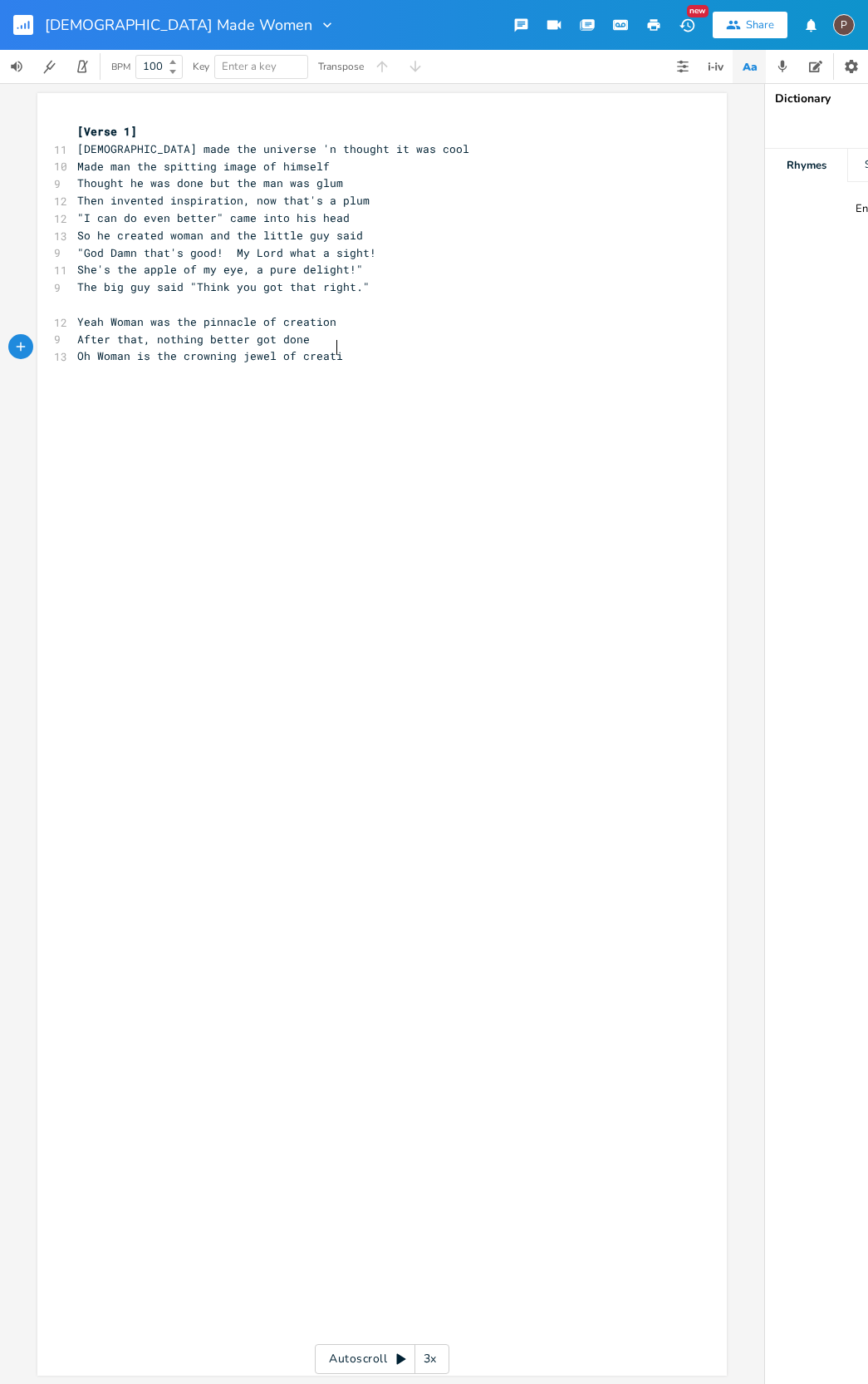
type textarea "is the crowning jewel of creation"
type textarea "The crowning jelew"
type textarea "wel of [DEMOGRAPHIC_DATA]'s imagination"
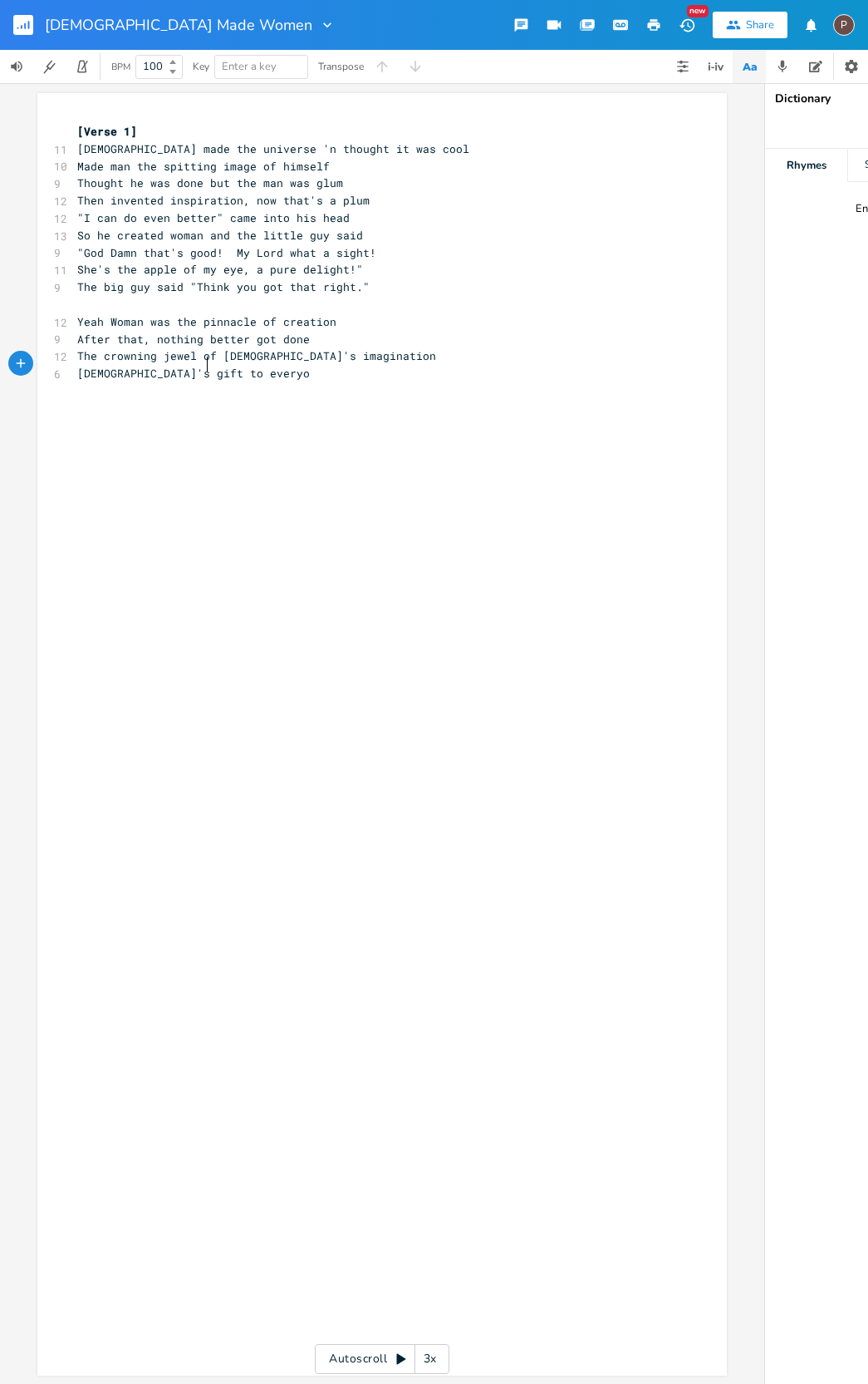
scroll to position [0, 89]
type textarea "[DEMOGRAPHIC_DATA]'s gift to everyone!"
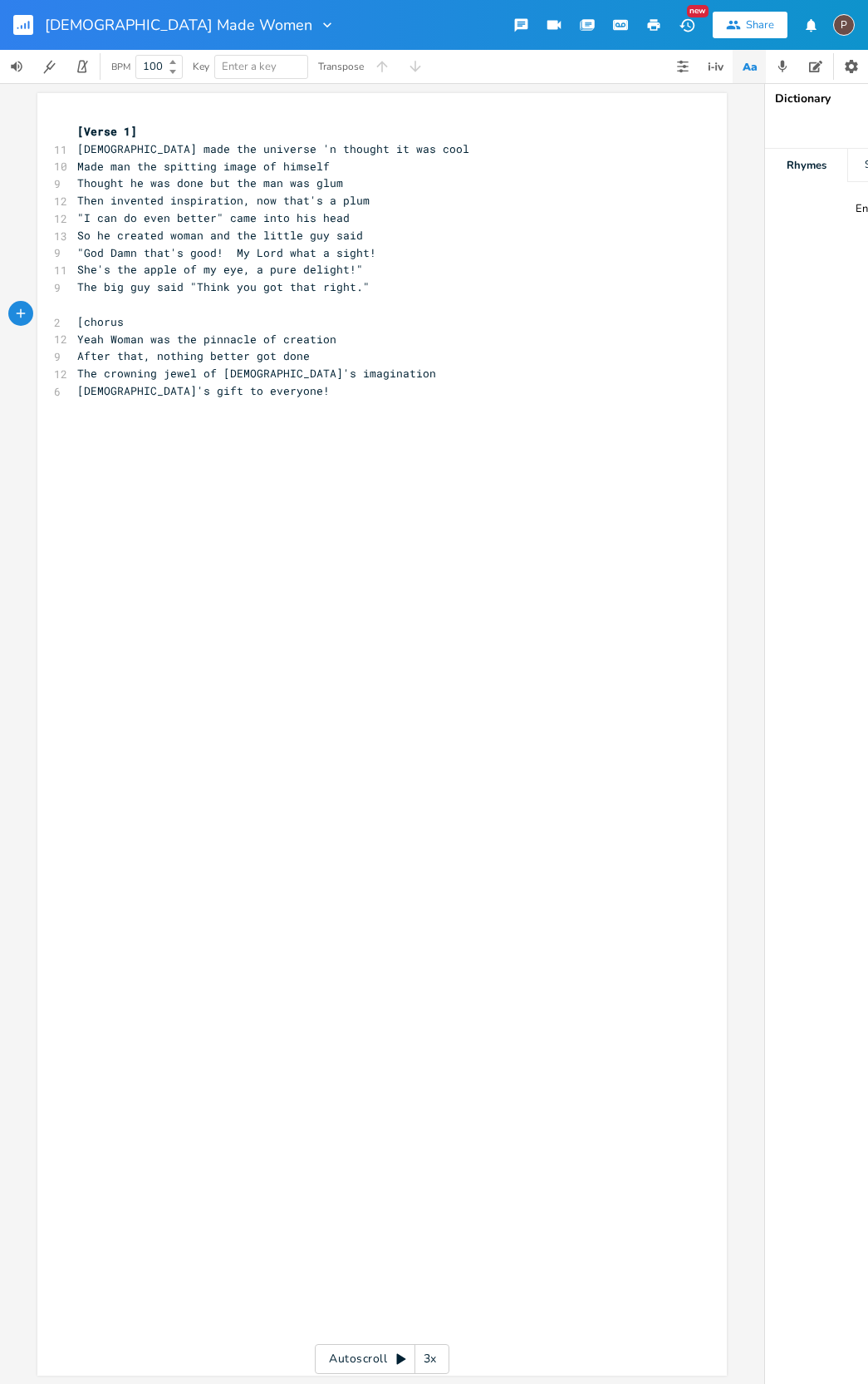
type textarea "[chorus]"
click at [233, 282] on span "The big guy said "Think you got that right."" at bounding box center [224, 287] width 293 height 15
type textarea "Y"
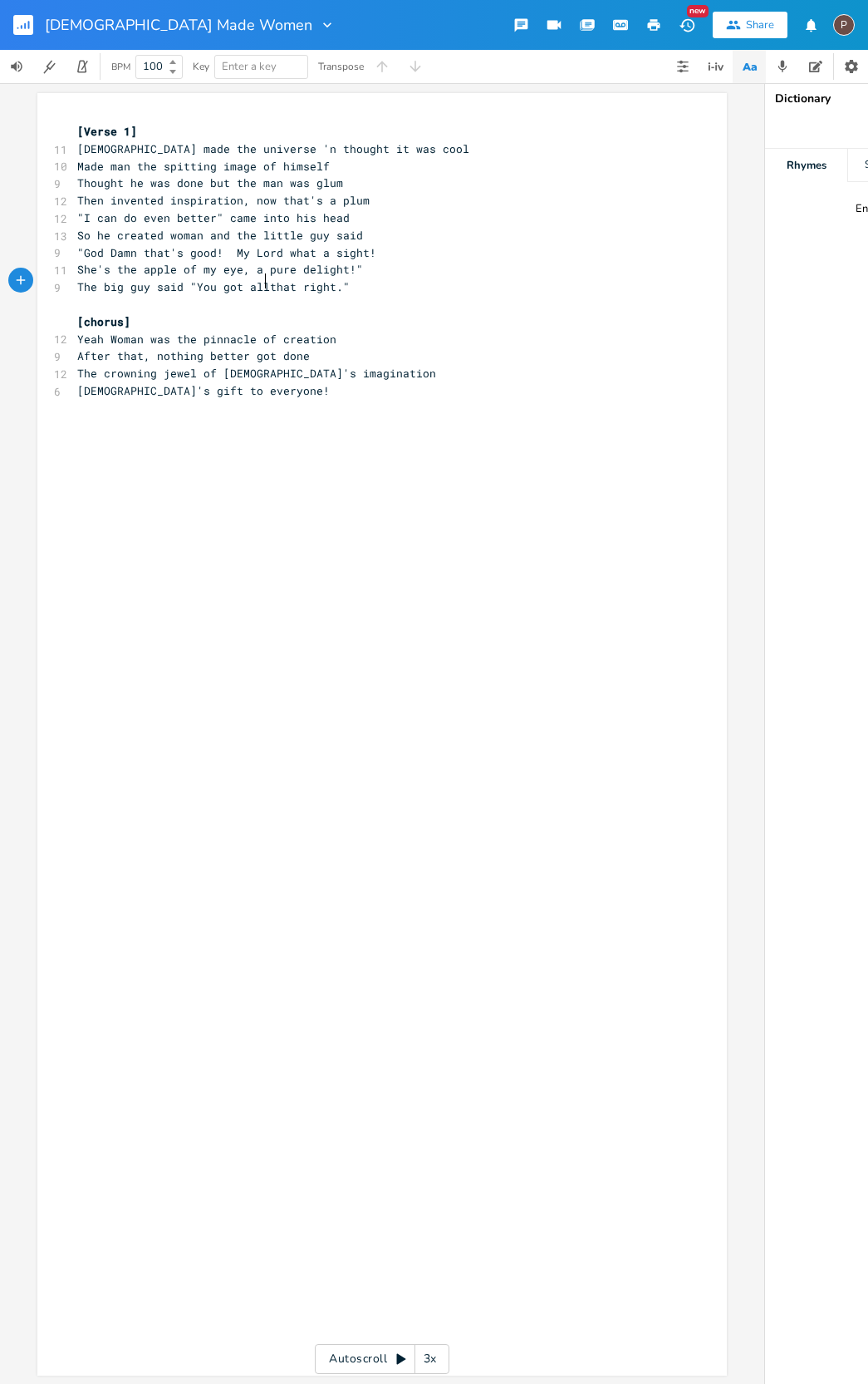
type textarea "all"
click at [274, 431] on div "x [Verse 1] 11 [DEMOGRAPHIC_DATA] made the universe 'n thought it was cool 10 M…" at bounding box center [395, 750] width 641 height 1261
type textarea "[verse]"
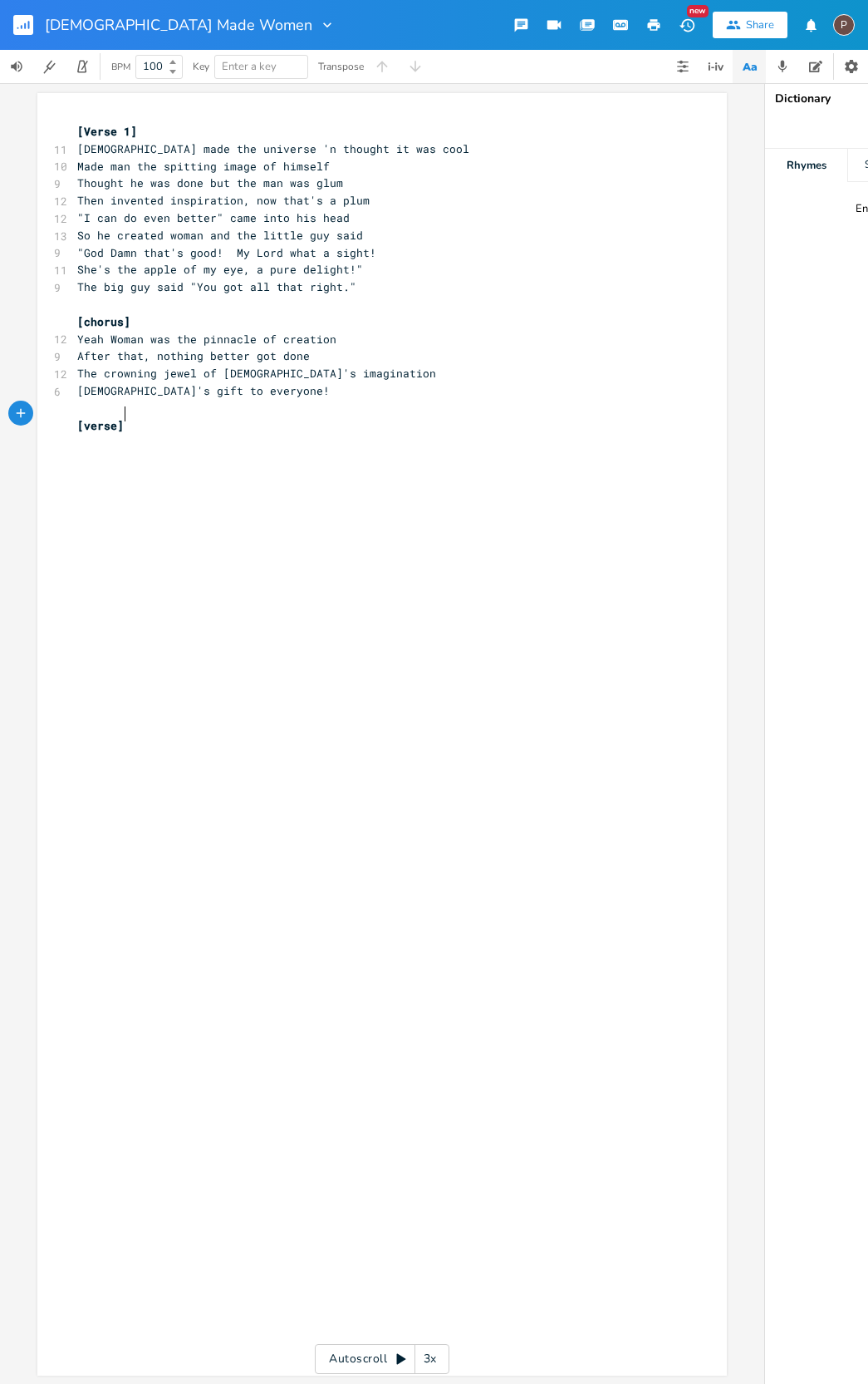
scroll to position [0, 27]
